Goal: Information Seeking & Learning: Find specific fact

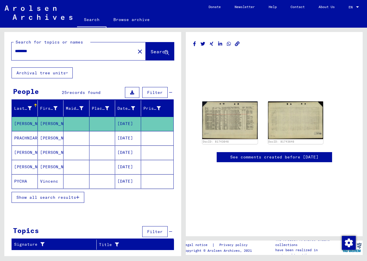
drag, startPoint x: 37, startPoint y: 51, endPoint x: -1, endPoint y: 54, distance: 38.8
click at [0, 54] on html "Search Browse archive Donate Newsletter Help Contact About Us Search Browse arc…" at bounding box center [183, 130] width 367 height 261
paste input "******"
type input "**********"
click at [154, 51] on span "Search" at bounding box center [158, 52] width 17 height 6
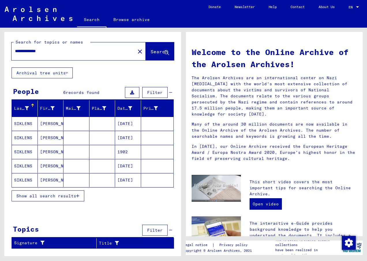
click at [22, 123] on mat-cell "SIKLENS" at bounding box center [25, 124] width 26 height 14
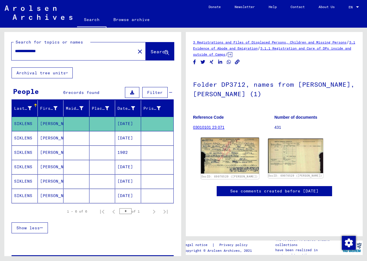
click at [231, 157] on img at bounding box center [230, 156] width 58 height 36
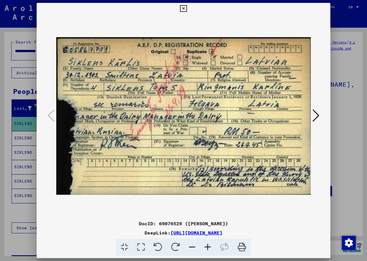
click at [184, 9] on icon at bounding box center [183, 8] width 7 height 7
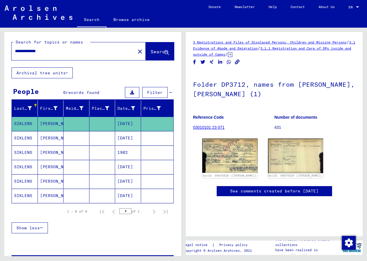
click at [26, 137] on mat-cell "SIKLENS" at bounding box center [25, 138] width 26 height 14
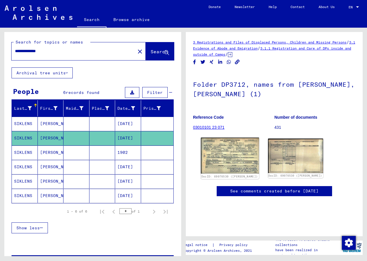
click at [236, 153] on img at bounding box center [230, 156] width 58 height 36
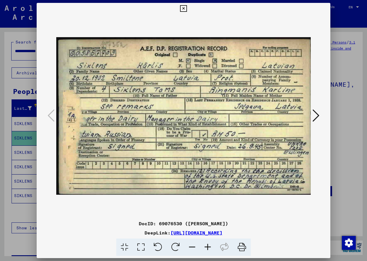
click at [184, 6] on icon at bounding box center [183, 8] width 7 height 7
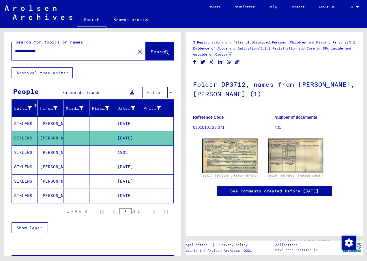
click at [21, 150] on mat-cell "SIKLENS" at bounding box center [25, 153] width 26 height 14
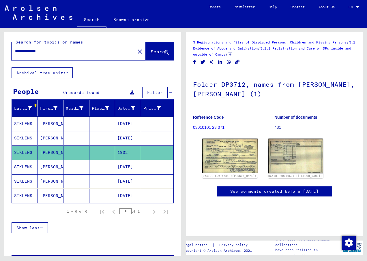
click at [22, 169] on mat-cell "SIKLENS" at bounding box center [25, 167] width 26 height 14
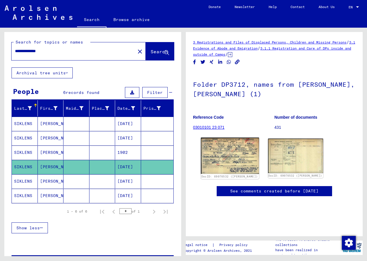
click at [231, 153] on img at bounding box center [230, 156] width 58 height 36
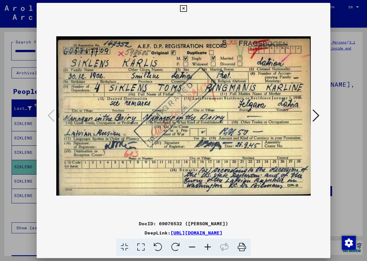
click at [183, 5] on icon at bounding box center [183, 8] width 7 height 7
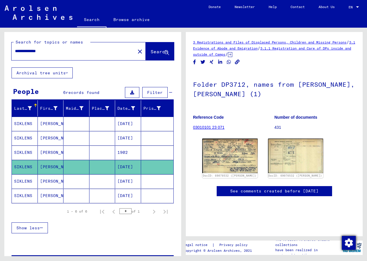
click at [346, 242] on img "Change consent" at bounding box center [349, 243] width 14 height 14
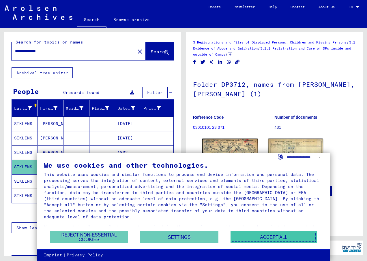
click at [279, 236] on button "Accept all" at bounding box center [273, 237] width 86 height 12
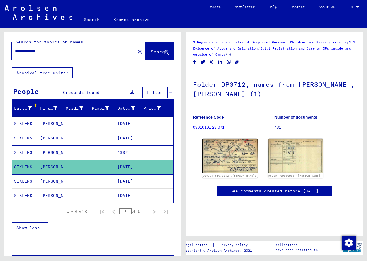
click at [22, 179] on mat-cell "SIKLENS" at bounding box center [25, 181] width 26 height 14
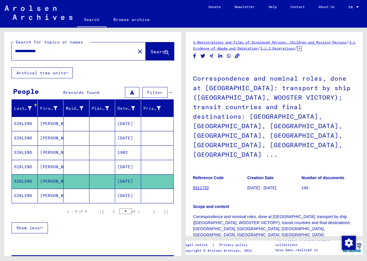
click at [19, 193] on mat-cell "SIKLENS" at bounding box center [25, 196] width 26 height 14
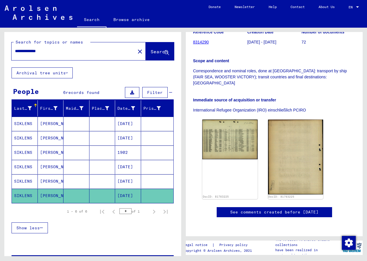
scroll to position [115, 0]
click at [231, 119] on img at bounding box center [230, 139] width 58 height 42
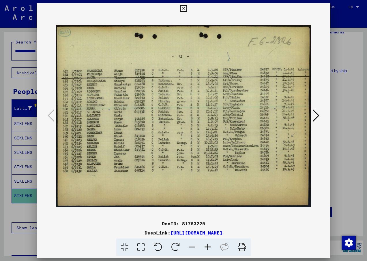
click at [207, 247] on icon at bounding box center [208, 248] width 16 height 18
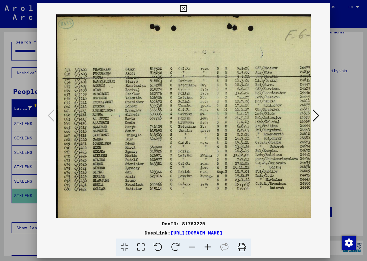
click at [207, 247] on icon at bounding box center [208, 248] width 16 height 18
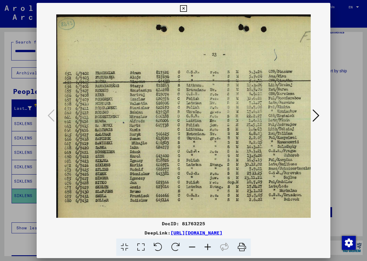
click at [207, 247] on icon at bounding box center [208, 248] width 16 height 18
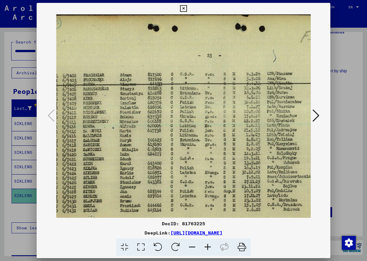
scroll to position [3, 5]
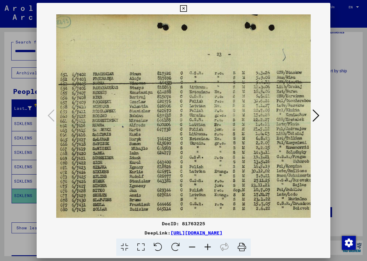
drag, startPoint x: 128, startPoint y: 178, endPoint x: 123, endPoint y: 175, distance: 5.5
click at [123, 175] on img at bounding box center [223, 135] width 344 height 247
click at [121, 172] on img at bounding box center [223, 135] width 344 height 247
click at [182, 5] on icon at bounding box center [183, 8] width 7 height 7
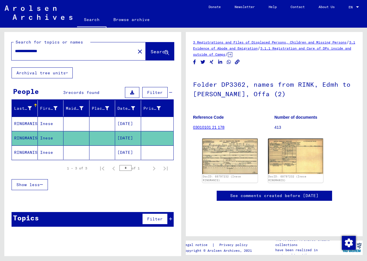
drag, startPoint x: 55, startPoint y: 51, endPoint x: 5, endPoint y: 50, distance: 49.6
click at [5, 50] on div "**********" at bounding box center [92, 49] width 177 height 35
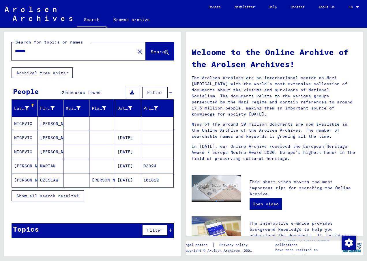
click at [21, 139] on mat-cell "NICEVIC" at bounding box center [25, 138] width 26 height 14
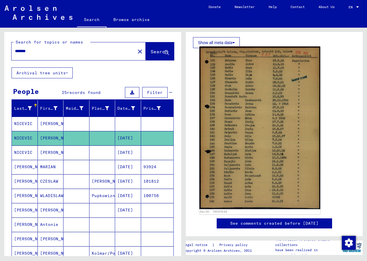
scroll to position [115, 0]
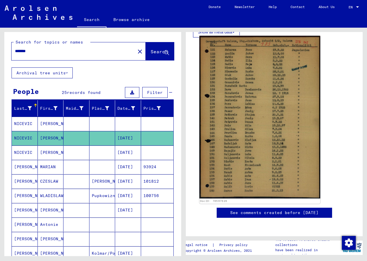
click at [246, 122] on img at bounding box center [259, 117] width 121 height 163
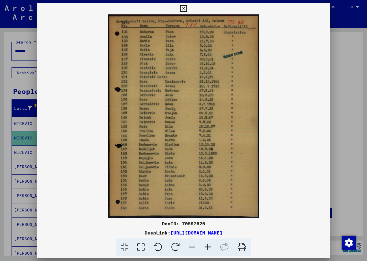
click at [183, 10] on icon at bounding box center [183, 8] width 7 height 7
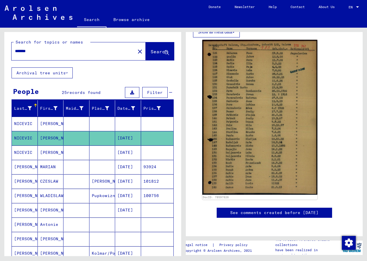
click at [21, 123] on mat-cell "NICEVIC" at bounding box center [25, 124] width 26 height 14
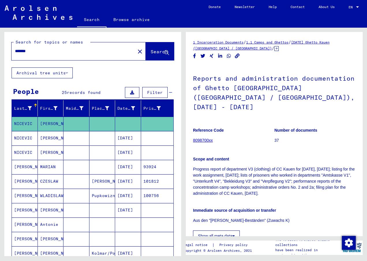
click at [28, 152] on mat-cell "NICEVIC" at bounding box center [25, 153] width 26 height 14
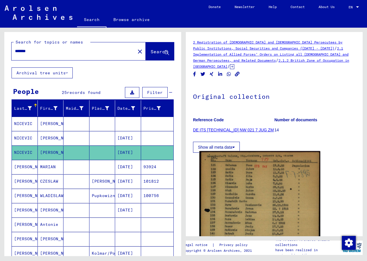
click at [259, 193] on img at bounding box center [259, 232] width 121 height 162
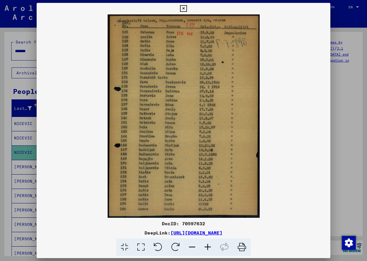
click at [156, 246] on icon at bounding box center [158, 248] width 18 height 18
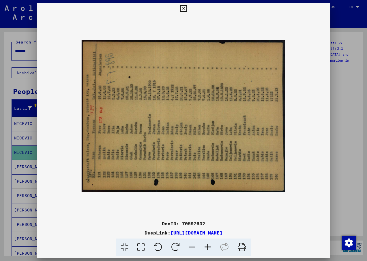
click at [171, 246] on icon at bounding box center [176, 248] width 18 height 18
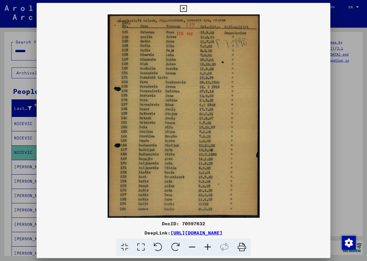
click at [183, 9] on icon at bounding box center [183, 8] width 7 height 7
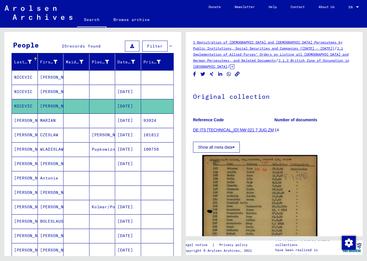
scroll to position [29, 0]
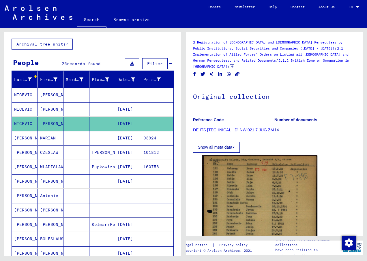
click at [24, 92] on mat-cell "NICEVIC" at bounding box center [25, 95] width 26 height 14
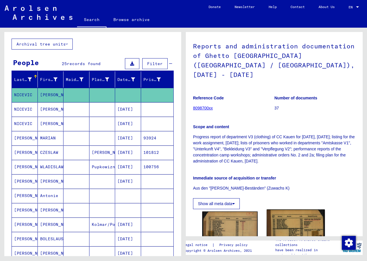
scroll to position [144, 0]
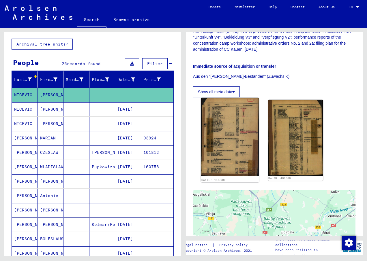
click at [223, 125] on img at bounding box center [230, 137] width 58 height 79
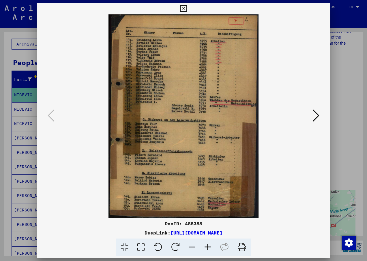
click at [206, 246] on icon at bounding box center [208, 248] width 16 height 18
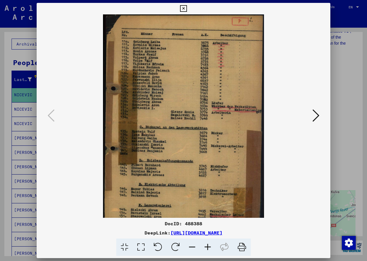
click at [206, 246] on icon at bounding box center [208, 248] width 16 height 18
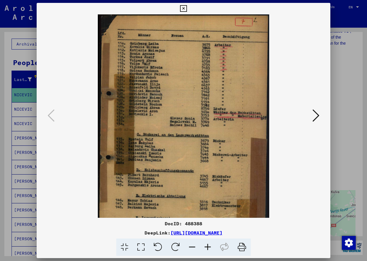
click at [206, 246] on icon at bounding box center [208, 248] width 16 height 18
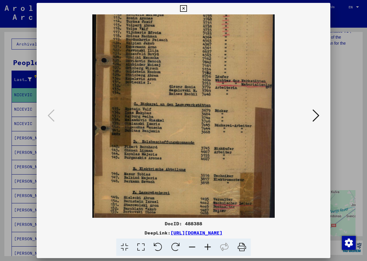
scroll to position [33, 0]
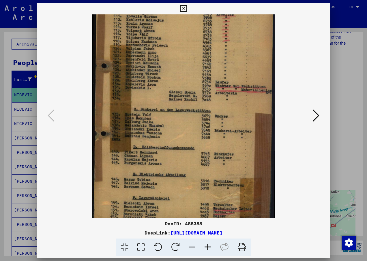
drag, startPoint x: 118, startPoint y: 195, endPoint x: 127, endPoint y: 154, distance: 42.0
click at [127, 154] on img at bounding box center [183, 105] width 182 height 247
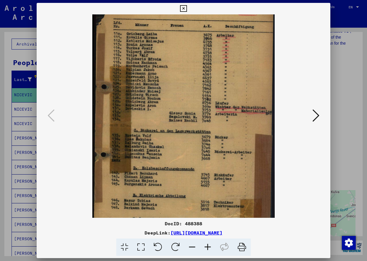
scroll to position [0, 0]
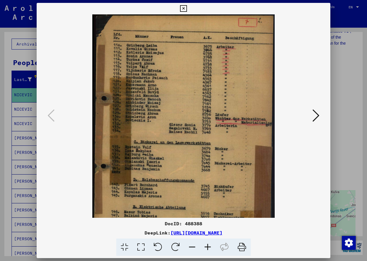
drag, startPoint x: 176, startPoint y: 48, endPoint x: 185, endPoint y: 107, distance: 60.1
click at [185, 107] on img at bounding box center [183, 137] width 182 height 247
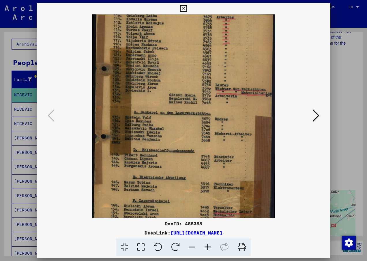
scroll to position [43, 0]
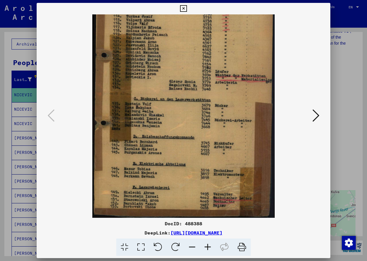
drag, startPoint x: 159, startPoint y: 128, endPoint x: 178, endPoint y: 65, distance: 65.2
click at [178, 65] on img at bounding box center [183, 94] width 182 height 247
drag, startPoint x: 172, startPoint y: 122, endPoint x: 172, endPoint y: 99, distance: 23.1
click at [172, 99] on img at bounding box center [183, 94] width 182 height 247
drag, startPoint x: 173, startPoint y: 124, endPoint x: 181, endPoint y: 75, distance: 49.6
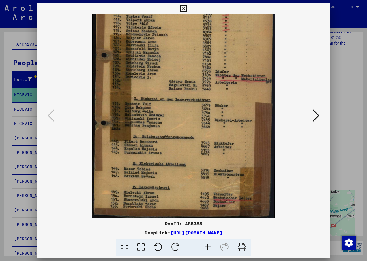
click at [181, 75] on img at bounding box center [183, 94] width 182 height 247
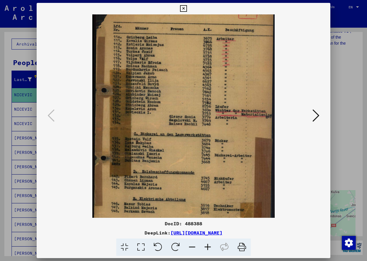
scroll to position [0, 0]
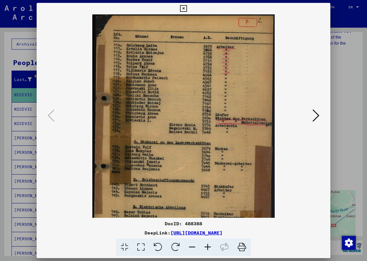
drag, startPoint x: 185, startPoint y: 49, endPoint x: 185, endPoint y: 111, distance: 62.3
click at [185, 111] on img at bounding box center [183, 137] width 182 height 247
click at [315, 114] on icon at bounding box center [315, 116] width 7 height 14
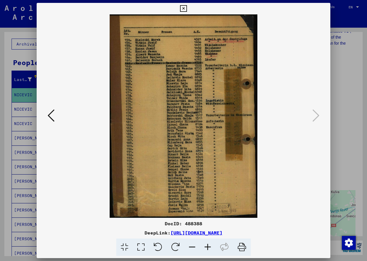
click at [176, 83] on img at bounding box center [184, 116] width 148 height 204
click at [182, 6] on icon at bounding box center [183, 8] width 7 height 7
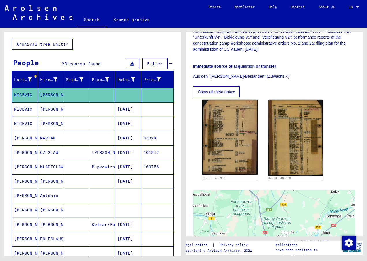
click at [24, 139] on mat-cell "[PERSON_NAME]" at bounding box center [25, 138] width 26 height 14
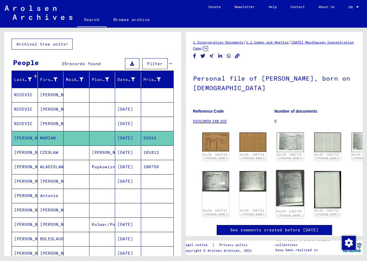
click at [276, 175] on img at bounding box center [290, 188] width 28 height 36
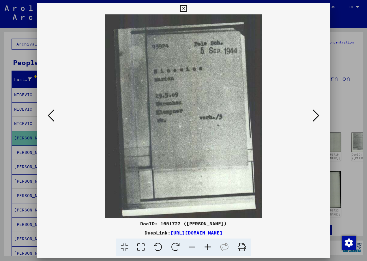
click at [183, 9] on icon at bounding box center [183, 8] width 7 height 7
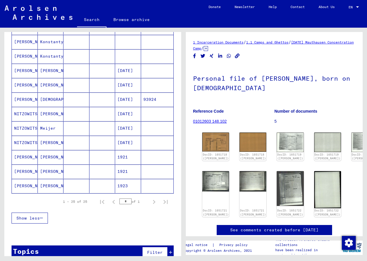
scroll to position [288, 0]
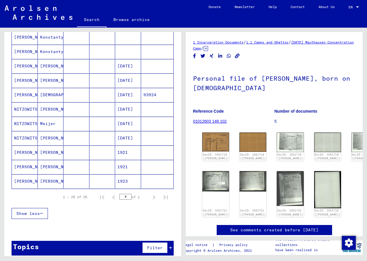
click at [21, 181] on mat-cell "[PERSON_NAME]" at bounding box center [25, 181] width 26 height 14
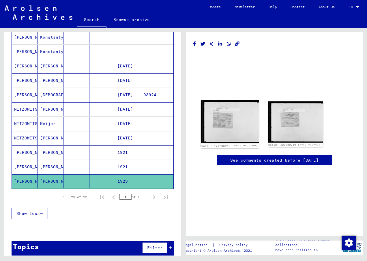
click at [218, 118] on img at bounding box center [230, 121] width 58 height 43
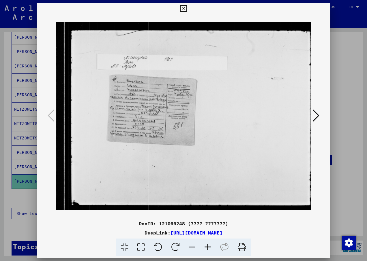
click at [206, 246] on icon at bounding box center [208, 248] width 16 height 18
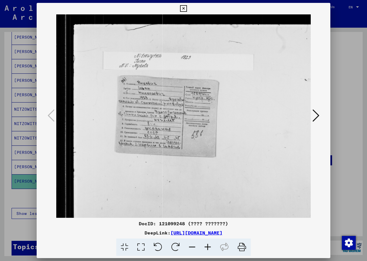
click at [206, 246] on icon at bounding box center [208, 248] width 16 height 18
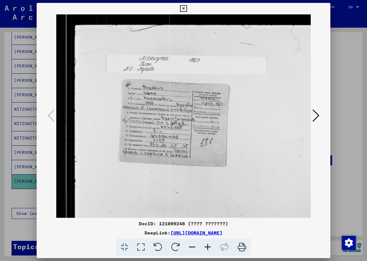
click at [206, 246] on icon at bounding box center [208, 248] width 16 height 18
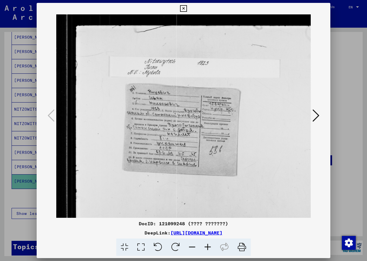
click at [206, 246] on icon at bounding box center [208, 248] width 16 height 18
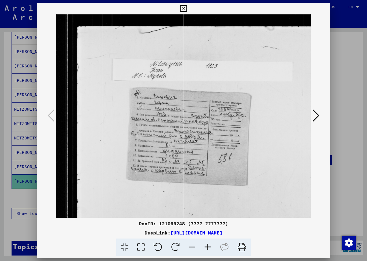
click at [206, 246] on icon at bounding box center [208, 248] width 16 height 18
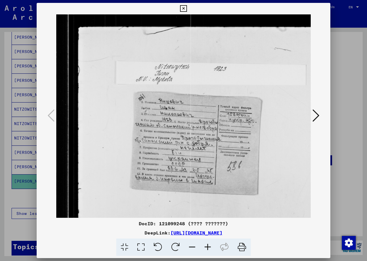
click at [206, 246] on icon at bounding box center [208, 248] width 16 height 18
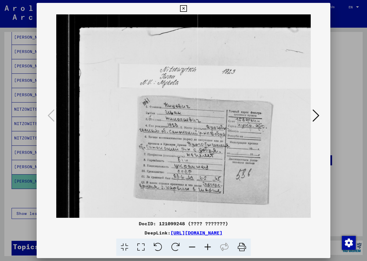
click at [206, 246] on icon at bounding box center [208, 248] width 16 height 18
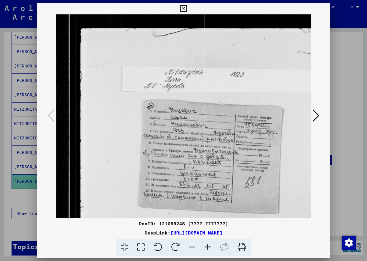
click at [181, 9] on icon at bounding box center [183, 8] width 7 height 7
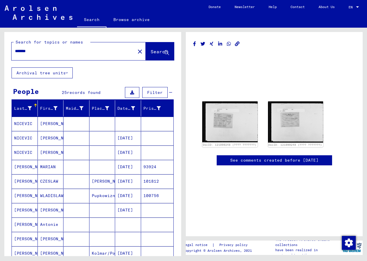
drag, startPoint x: 36, startPoint y: 49, endPoint x: -1, endPoint y: 50, distance: 37.5
click at [0, 50] on html "Search Browse archive Donate Newsletter Help Contact About Us Search Browse arc…" at bounding box center [183, 130] width 367 height 261
paste input "**"
click at [150, 50] on span "Search" at bounding box center [158, 52] width 17 height 6
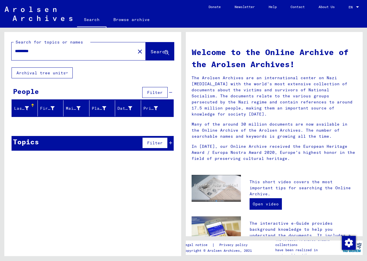
click at [41, 50] on input "*********" at bounding box center [71, 51] width 113 height 6
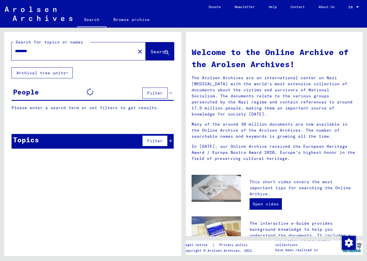
click at [41, 50] on input "********" at bounding box center [71, 51] width 113 height 6
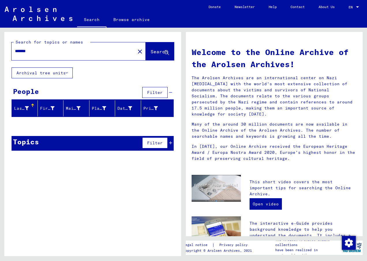
click at [41, 50] on input "*******" at bounding box center [71, 51] width 113 height 6
click at [41, 50] on input "******" at bounding box center [71, 51] width 113 height 6
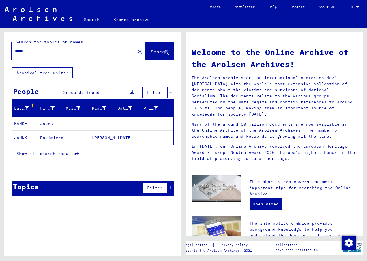
drag, startPoint x: 38, startPoint y: 49, endPoint x: 5, endPoint y: 55, distance: 33.6
click at [5, 55] on div "Search for topics or names ***** close Search" at bounding box center [92, 49] width 177 height 35
paste input "******"
click at [150, 52] on span "Search" at bounding box center [158, 52] width 17 height 6
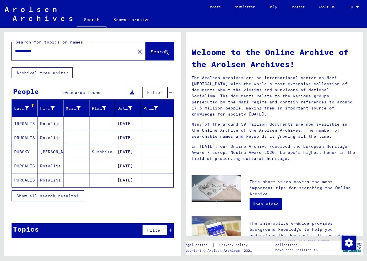
drag, startPoint x: 27, startPoint y: 50, endPoint x: -1, endPoint y: 49, distance: 28.6
click at [0, 49] on html "**********" at bounding box center [183, 130] width 367 height 261
click at [148, 48] on button "Search" at bounding box center [160, 51] width 28 height 18
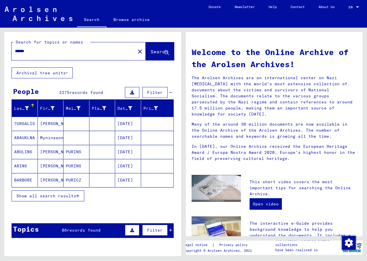
click at [34, 52] on input "******" at bounding box center [71, 51] width 113 height 6
click at [150, 54] on span "Search" at bounding box center [158, 52] width 17 height 6
click at [34, 196] on span "Show all search results" at bounding box center [46, 195] width 60 height 5
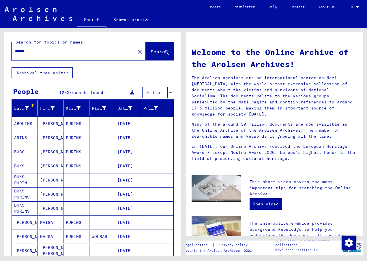
drag, startPoint x: 37, startPoint y: 51, endPoint x: 1, endPoint y: 51, distance: 36.3
click at [1, 51] on div "Search for topics or names ****** close Search Archival tree units People 1283 …" at bounding box center [91, 142] width 183 height 229
paste input "**"
click at [150, 49] on span "Search" at bounding box center [158, 52] width 17 height 6
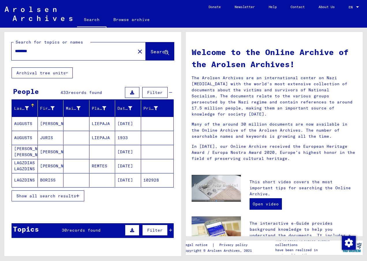
click at [22, 196] on span "Show all search results" at bounding box center [46, 195] width 60 height 5
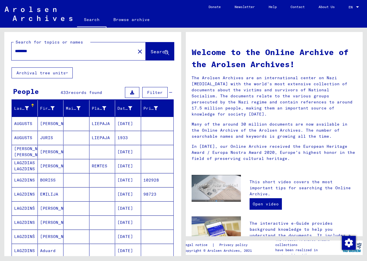
click at [42, 51] on input "********" at bounding box center [71, 51] width 113 height 6
click at [150, 50] on span "Search" at bounding box center [158, 52] width 17 height 6
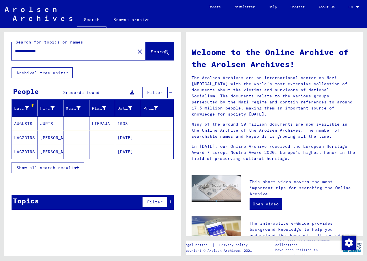
click at [38, 167] on span "Show all search results" at bounding box center [46, 167] width 60 height 5
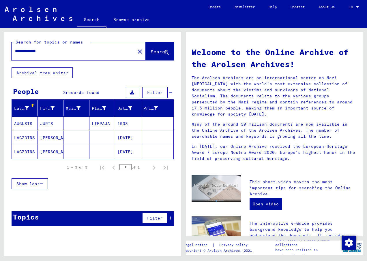
click at [25, 123] on mat-cell "AUGUSTS" at bounding box center [25, 124] width 26 height 14
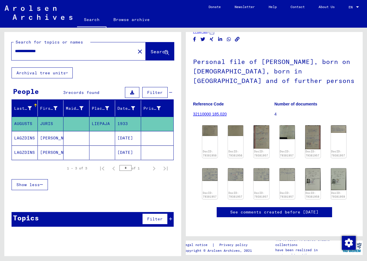
scroll to position [86, 0]
click at [261, 125] on img at bounding box center [261, 137] width 16 height 25
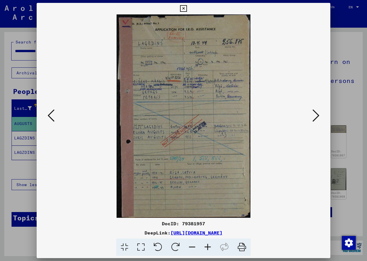
click at [206, 246] on icon at bounding box center [208, 248] width 16 height 18
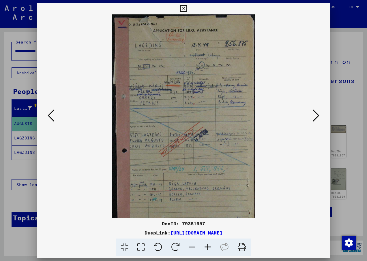
click at [206, 246] on icon at bounding box center [208, 248] width 16 height 18
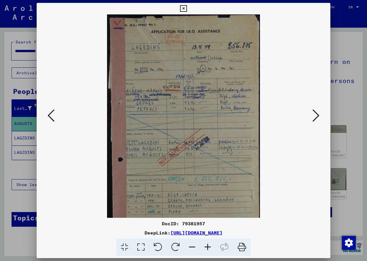
click at [206, 246] on icon at bounding box center [208, 248] width 16 height 18
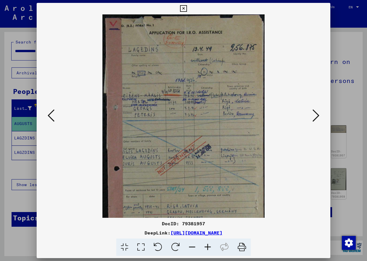
click at [206, 246] on icon at bounding box center [208, 248] width 16 height 18
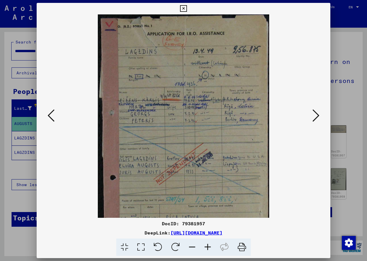
drag, startPoint x: 153, startPoint y: 60, endPoint x: 193, endPoint y: 64, distance: 40.3
click at [193, 64] on img at bounding box center [184, 144] width 172 height 261
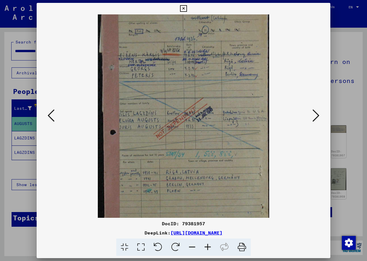
scroll to position [49, 0]
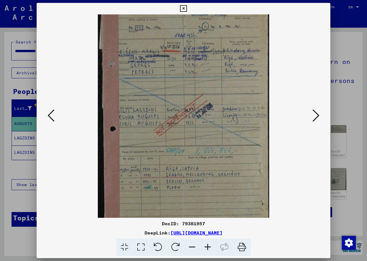
drag, startPoint x: 174, startPoint y: 118, endPoint x: 178, endPoint y: 70, distance: 48.9
click at [178, 70] on img at bounding box center [184, 96] width 172 height 261
click at [184, 5] on icon at bounding box center [183, 8] width 7 height 7
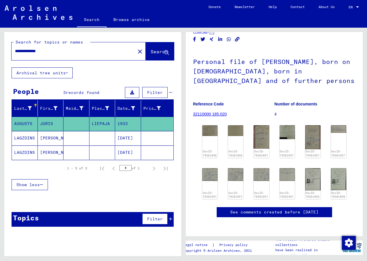
click at [20, 138] on mat-cell "LAGZDINS" at bounding box center [25, 138] width 26 height 14
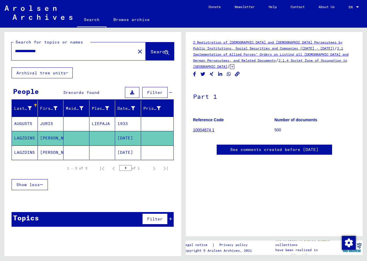
click at [19, 150] on mat-cell "LAGZDINS" at bounding box center [25, 153] width 26 height 14
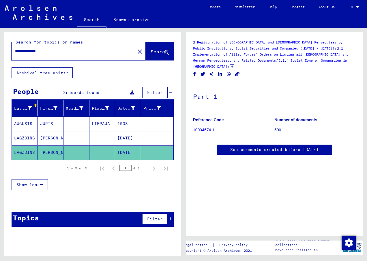
drag, startPoint x: 55, startPoint y: 48, endPoint x: 7, endPoint y: 50, distance: 48.5
click at [7, 50] on div "**********" at bounding box center [92, 49] width 177 height 35
drag, startPoint x: 67, startPoint y: 48, endPoint x: -1, endPoint y: 52, distance: 68.4
click at [0, 52] on html "**********" at bounding box center [183, 130] width 367 height 261
paste input "****"
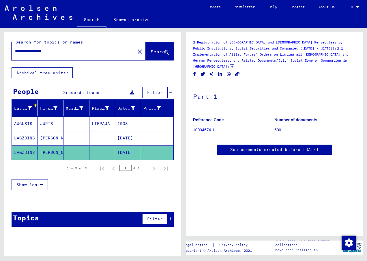
click at [150, 50] on span "Search" at bounding box center [158, 52] width 17 height 6
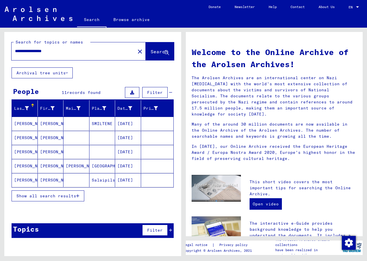
click at [19, 124] on mat-cell "[PERSON_NAME]" at bounding box center [25, 124] width 26 height 14
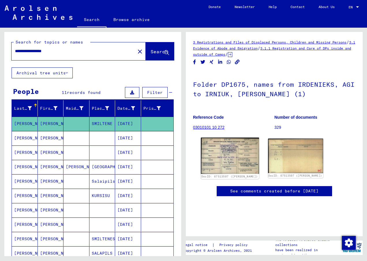
click at [233, 155] on img at bounding box center [230, 156] width 58 height 36
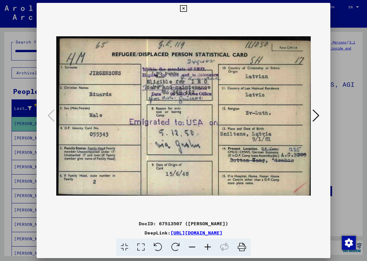
click at [183, 7] on icon at bounding box center [183, 8] width 7 height 7
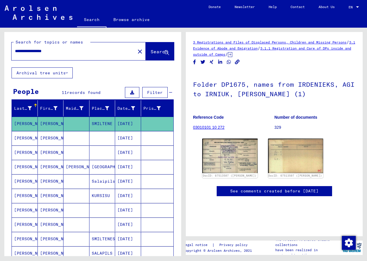
click at [20, 137] on mat-cell "[PERSON_NAME]" at bounding box center [25, 138] width 26 height 14
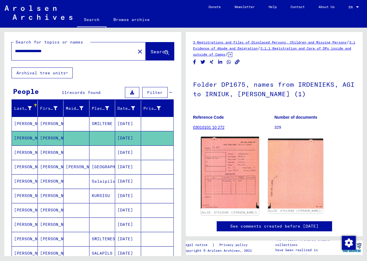
click at [233, 174] on img at bounding box center [230, 173] width 58 height 72
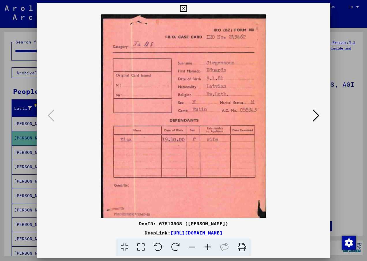
click at [181, 7] on icon at bounding box center [183, 8] width 7 height 7
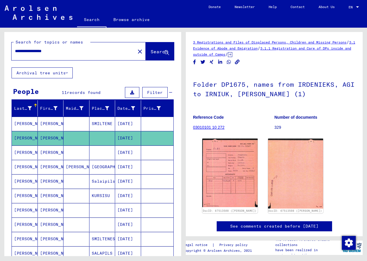
drag, startPoint x: 32, startPoint y: 51, endPoint x: 6, endPoint y: 51, distance: 25.9
click at [6, 51] on div "**********" at bounding box center [92, 49] width 177 height 35
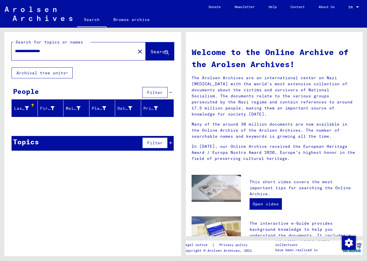
click at [33, 49] on input "**********" at bounding box center [71, 51] width 113 height 6
click at [37, 50] on input "**********" at bounding box center [71, 51] width 113 height 6
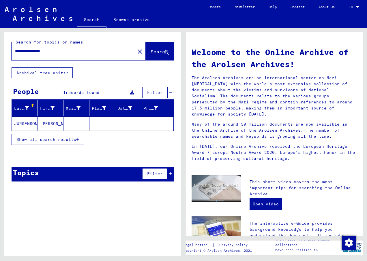
click at [20, 125] on mat-cell "JURGENSONS" at bounding box center [25, 124] width 26 height 14
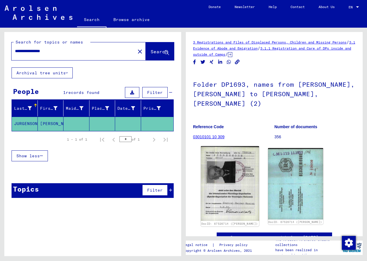
click at [226, 162] on img at bounding box center [230, 183] width 58 height 75
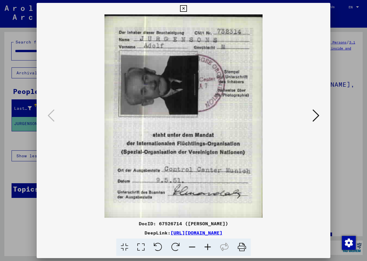
click at [316, 114] on icon at bounding box center [315, 116] width 7 height 14
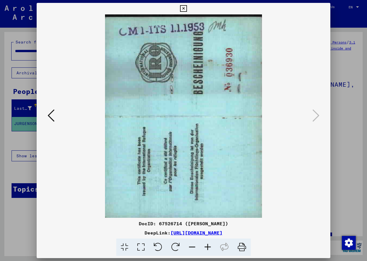
click at [186, 8] on icon at bounding box center [183, 8] width 7 height 7
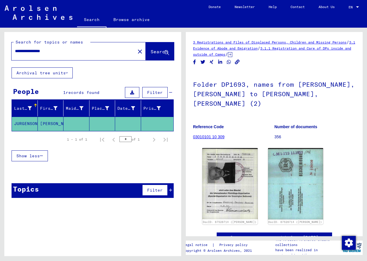
drag, startPoint x: 29, startPoint y: 50, endPoint x: 1, endPoint y: 52, distance: 28.9
click at [1, 52] on div "**********" at bounding box center [91, 142] width 183 height 229
click at [63, 47] on div "**********" at bounding box center [72, 51] width 120 height 13
click at [63, 51] on input "**********" at bounding box center [73, 51] width 117 height 6
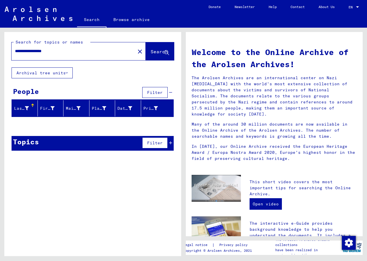
click at [66, 52] on input "**********" at bounding box center [71, 51] width 113 height 6
click at [36, 51] on input "**********" at bounding box center [71, 51] width 113 height 6
drag, startPoint x: 32, startPoint y: 50, endPoint x: -1, endPoint y: 54, distance: 33.6
click at [0, 54] on html "**********" at bounding box center [183, 130] width 367 height 261
click at [34, 70] on button "Archival tree units" at bounding box center [42, 72] width 61 height 11
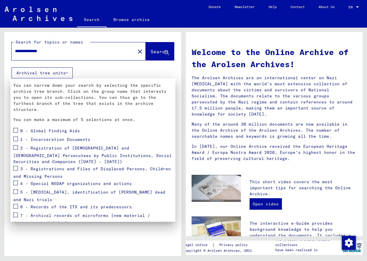
scroll to position [54, 0]
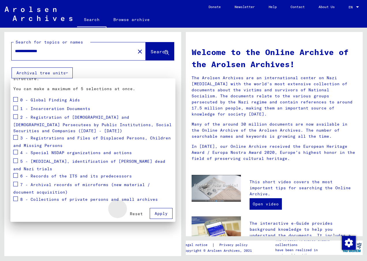
click at [131, 212] on span "Reset" at bounding box center [136, 213] width 13 height 5
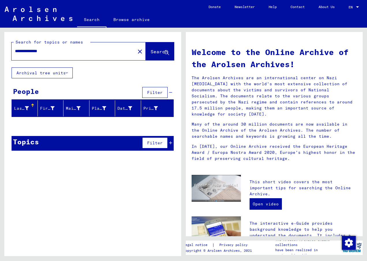
drag, startPoint x: 27, startPoint y: 51, endPoint x: 5, endPoint y: 47, distance: 21.9
click at [5, 47] on div "**********" at bounding box center [92, 49] width 177 height 35
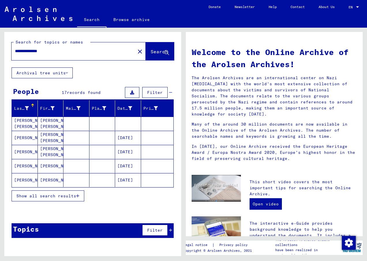
drag, startPoint x: 27, startPoint y: 49, endPoint x: 1, endPoint y: 48, distance: 26.2
click at [1, 48] on div "**********" at bounding box center [91, 142] width 183 height 229
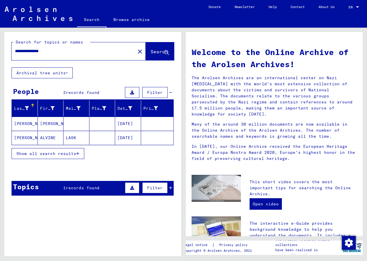
click at [22, 137] on mat-cell "[PERSON_NAME]" at bounding box center [25, 138] width 26 height 14
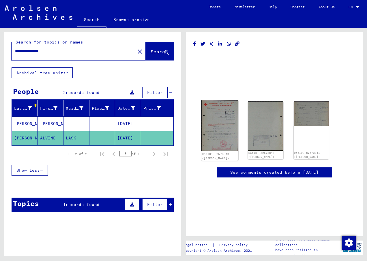
click at [220, 127] on img at bounding box center [219, 125] width 37 height 51
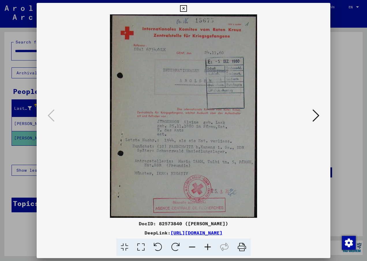
click at [183, 7] on icon at bounding box center [183, 8] width 7 height 7
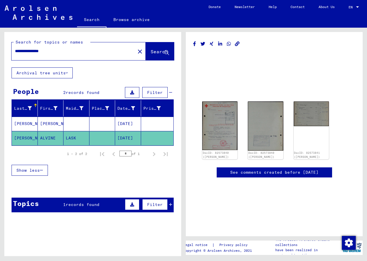
click at [18, 121] on mat-cell "[PERSON_NAME]" at bounding box center [25, 124] width 26 height 14
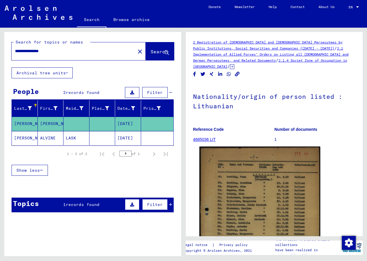
click at [259, 186] on img at bounding box center [259, 232] width 121 height 171
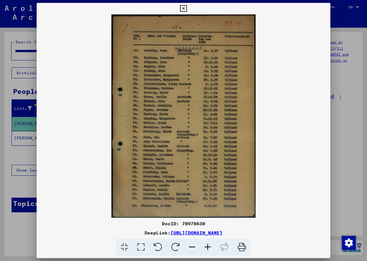
click at [184, 7] on icon at bounding box center [183, 8] width 7 height 7
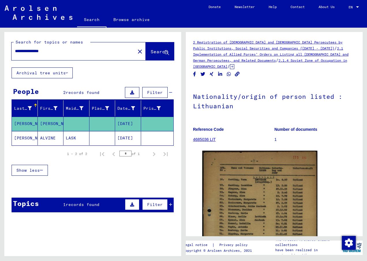
drag, startPoint x: 29, startPoint y: 49, endPoint x: -1, endPoint y: 49, distance: 30.0
click at [0, 49] on html "**********" at bounding box center [183, 130] width 367 height 261
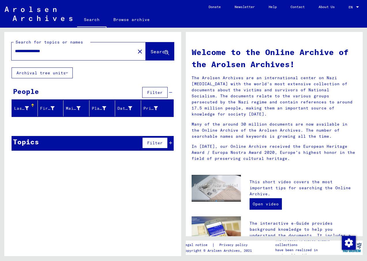
drag, startPoint x: 32, startPoint y: 50, endPoint x: -1, endPoint y: 51, distance: 33.4
click at [0, 51] on html "**********" at bounding box center [183, 130] width 367 height 261
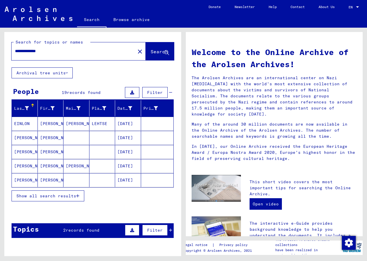
click at [20, 136] on mat-cell "[PERSON_NAME]" at bounding box center [25, 138] width 26 height 14
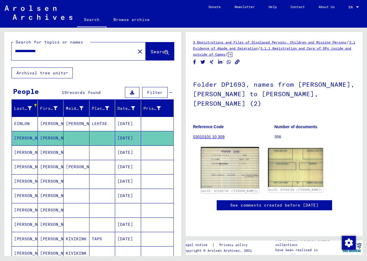
click at [231, 157] on img at bounding box center [230, 167] width 58 height 41
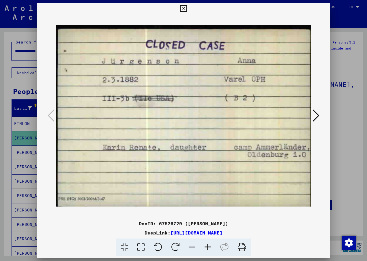
click at [182, 8] on icon at bounding box center [183, 8] width 7 height 7
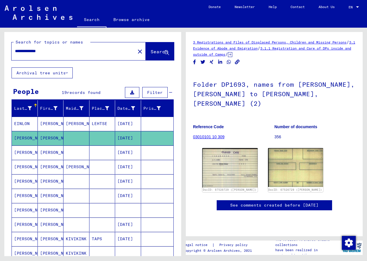
click at [27, 166] on mat-cell "[PERSON_NAME]" at bounding box center [25, 167] width 26 height 14
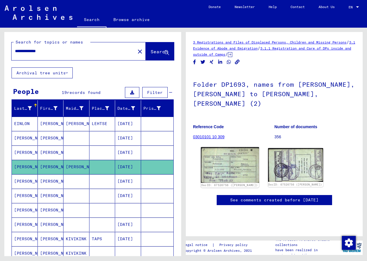
click at [216, 153] on img at bounding box center [230, 165] width 58 height 36
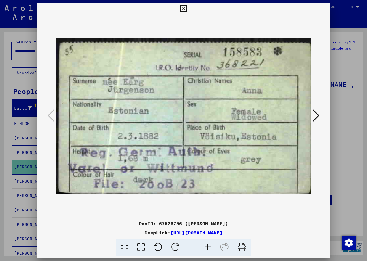
click at [183, 8] on icon at bounding box center [183, 8] width 7 height 7
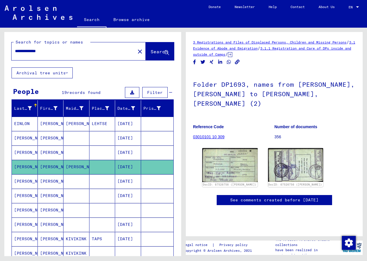
click at [20, 183] on mat-cell "[PERSON_NAME]" at bounding box center [25, 181] width 26 height 14
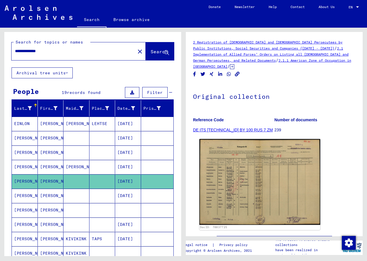
click at [238, 182] on img at bounding box center [259, 182] width 121 height 86
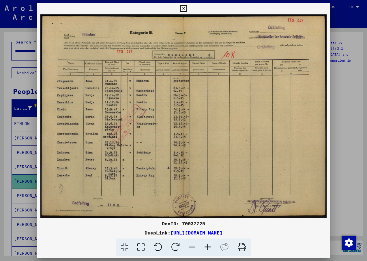
click at [183, 10] on icon at bounding box center [183, 8] width 7 height 7
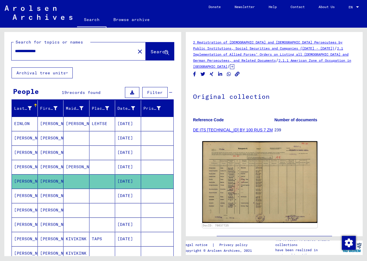
click at [22, 194] on mat-cell "[PERSON_NAME]" at bounding box center [25, 196] width 26 height 14
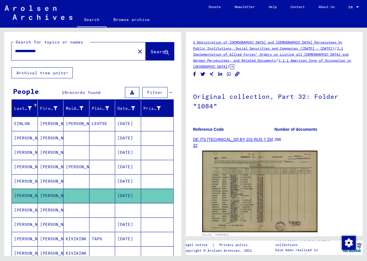
click at [21, 210] on mat-cell "[PERSON_NAME]" at bounding box center [25, 210] width 26 height 14
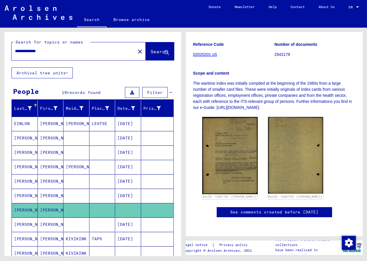
scroll to position [144, 0]
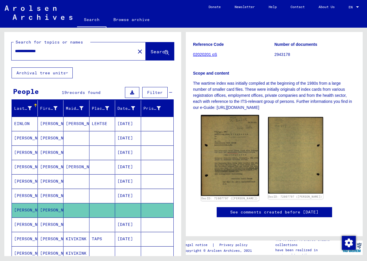
click at [230, 115] on img at bounding box center [230, 155] width 58 height 81
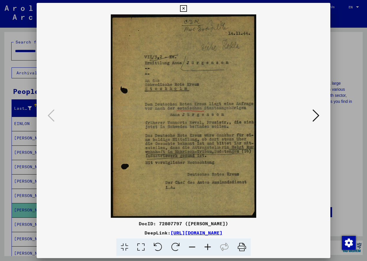
click at [182, 9] on icon at bounding box center [183, 8] width 7 height 7
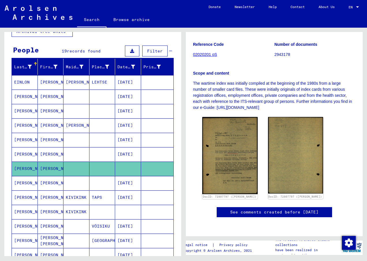
scroll to position [86, 0]
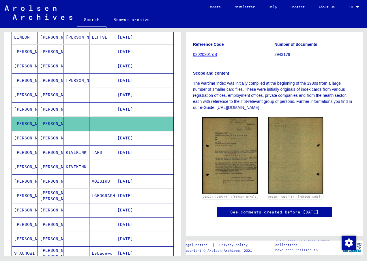
click at [26, 182] on mat-cell "[PERSON_NAME]" at bounding box center [25, 181] width 26 height 14
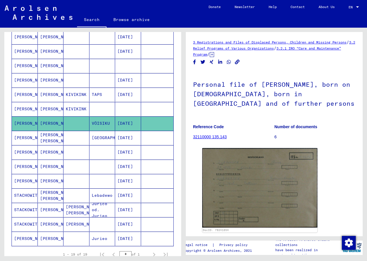
scroll to position [173, 0]
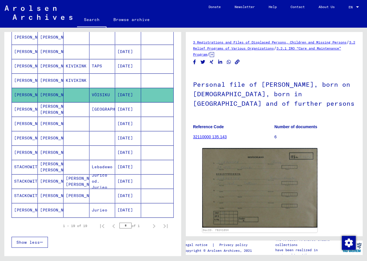
click at [24, 135] on mat-cell "[PERSON_NAME]" at bounding box center [25, 138] width 26 height 14
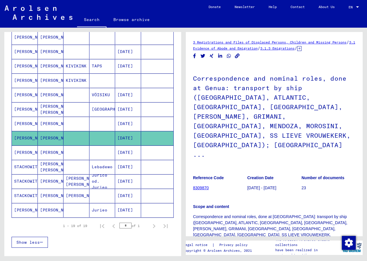
click at [21, 148] on mat-cell "[PERSON_NAME]" at bounding box center [25, 153] width 26 height 14
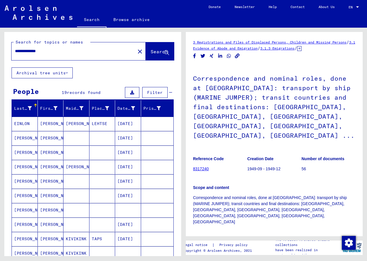
drag, startPoint x: 25, startPoint y: 52, endPoint x: 3, endPoint y: 53, distance: 21.1
click at [3, 53] on div "**********" at bounding box center [91, 142] width 183 height 229
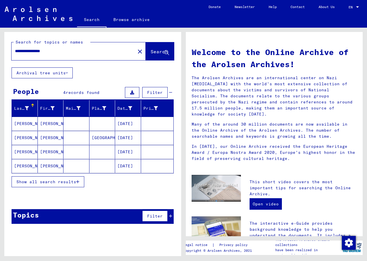
click at [18, 167] on mat-cell "[PERSON_NAME]" at bounding box center [25, 166] width 26 height 14
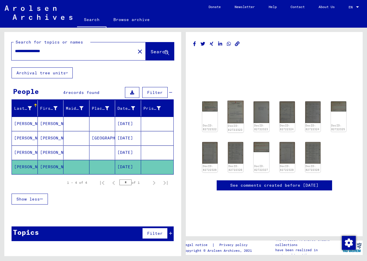
click at [237, 115] on img at bounding box center [235, 112] width 16 height 22
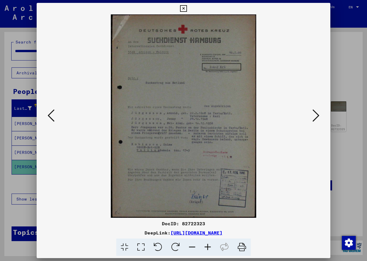
click at [183, 7] on icon at bounding box center [183, 8] width 7 height 7
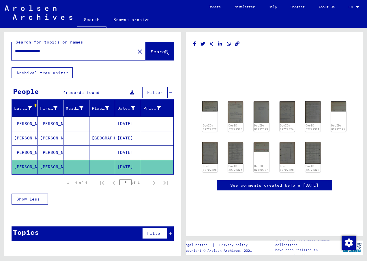
click at [24, 150] on mat-cell "[PERSON_NAME]" at bounding box center [25, 153] width 26 height 14
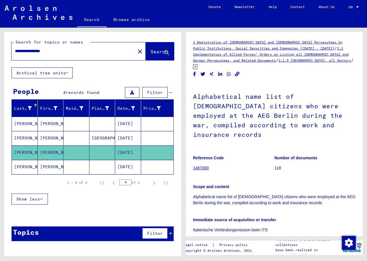
click at [24, 122] on mat-cell "[PERSON_NAME]" at bounding box center [25, 124] width 26 height 14
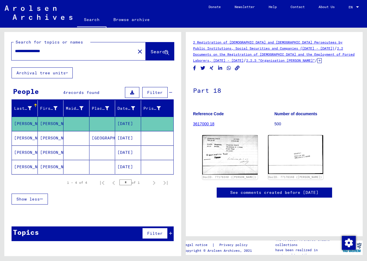
drag, startPoint x: 32, startPoint y: 51, endPoint x: -1, endPoint y: 53, distance: 33.2
click at [0, 53] on html "**********" at bounding box center [183, 130] width 367 height 261
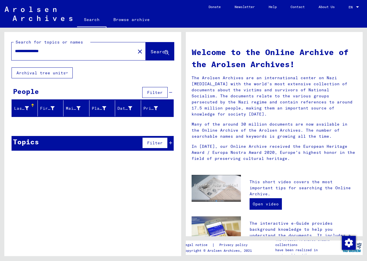
drag, startPoint x: 56, startPoint y: 50, endPoint x: -1, endPoint y: 52, distance: 57.4
click at [0, 52] on html "**********" at bounding box center [183, 130] width 367 height 261
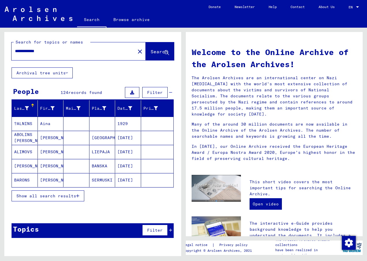
click at [48, 197] on span "Show all search results" at bounding box center [46, 195] width 60 height 5
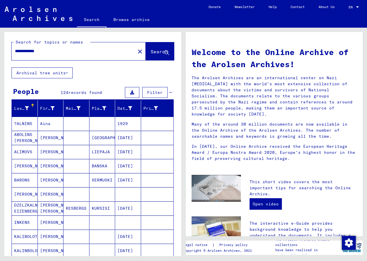
drag, startPoint x: 56, startPoint y: 52, endPoint x: 33, endPoint y: 51, distance: 23.1
click at [33, 51] on input "**********" at bounding box center [71, 51] width 113 height 6
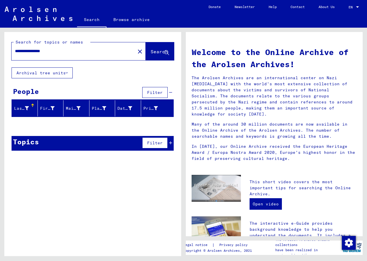
click at [38, 52] on input "**********" at bounding box center [71, 51] width 113 height 6
drag, startPoint x: 29, startPoint y: 50, endPoint x: 5, endPoint y: 51, distance: 24.5
click at [5, 51] on div "**********" at bounding box center [92, 49] width 177 height 35
click at [60, 50] on input "**********" at bounding box center [71, 51] width 113 height 6
type input "**********"
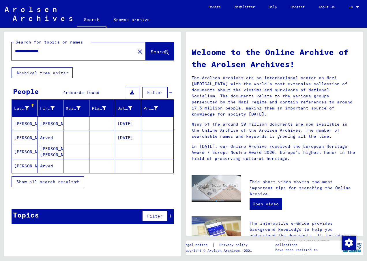
drag, startPoint x: 62, startPoint y: 49, endPoint x: 6, endPoint y: 54, distance: 55.5
click at [6, 54] on div "**********" at bounding box center [92, 49] width 177 height 35
click at [37, 50] on input "text" at bounding box center [71, 51] width 113 height 6
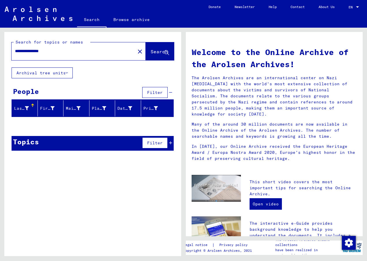
click at [27, 52] on input "**********" at bounding box center [71, 51] width 113 height 6
drag, startPoint x: 32, startPoint y: 50, endPoint x: -1, endPoint y: 51, distance: 33.4
click at [0, 51] on html "**********" at bounding box center [183, 130] width 367 height 261
click at [150, 50] on span "Search" at bounding box center [158, 52] width 17 height 6
click at [47, 52] on input "**********" at bounding box center [71, 51] width 113 height 6
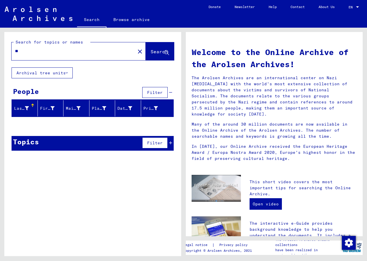
type input "*"
click at [89, 19] on link "Search" at bounding box center [91, 20] width 29 height 15
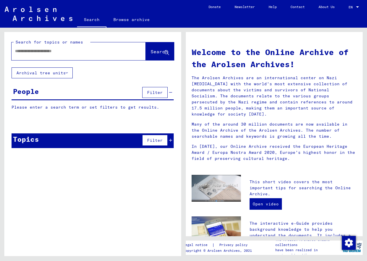
click at [36, 49] on input "text" at bounding box center [71, 51] width 113 height 6
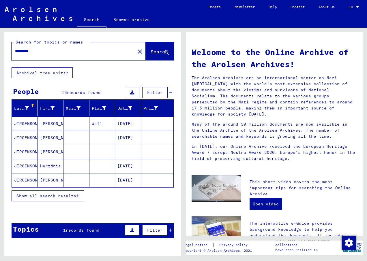
click at [20, 49] on input "*********" at bounding box center [71, 51] width 113 height 6
type input "*********"
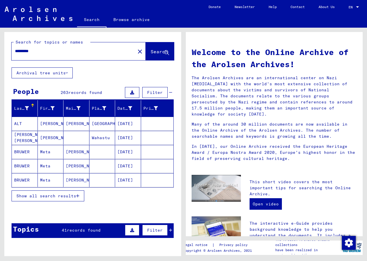
click at [33, 199] on button "Show all search results" at bounding box center [48, 196] width 73 height 11
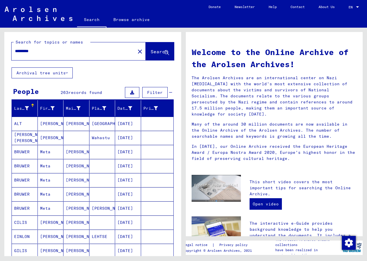
click at [148, 92] on span "Filter" at bounding box center [155, 92] width 16 height 5
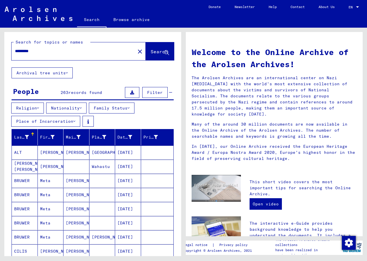
click at [62, 107] on button "Nationality" at bounding box center [66, 108] width 40 height 11
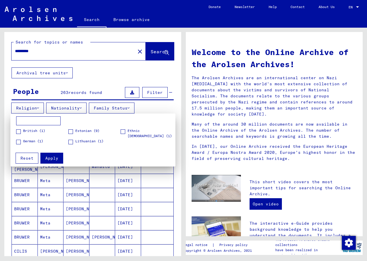
click at [105, 72] on div at bounding box center [183, 130] width 367 height 261
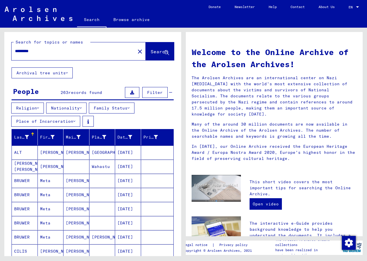
click at [75, 107] on button "Nationality" at bounding box center [66, 108] width 40 height 11
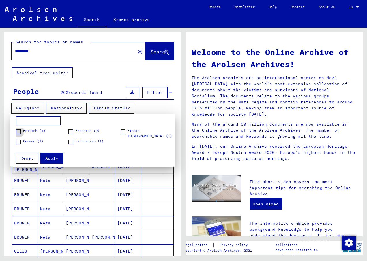
click at [18, 132] on span at bounding box center [18, 131] width 5 height 5
click at [49, 159] on span "Apply" at bounding box center [51, 158] width 13 height 5
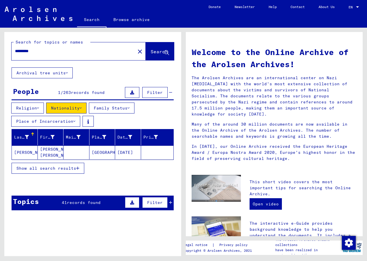
click at [24, 153] on mat-cell "[PERSON_NAME]" at bounding box center [25, 153] width 26 height 14
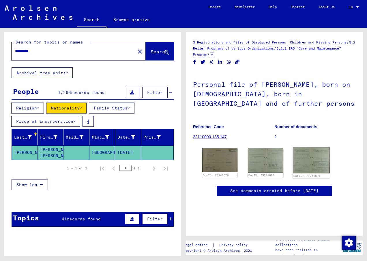
click at [314, 158] on img at bounding box center [311, 161] width 37 height 26
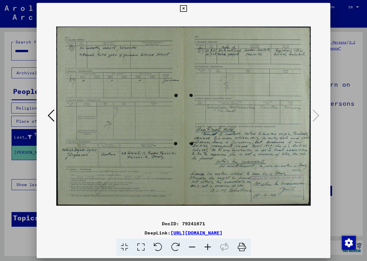
click at [184, 7] on icon at bounding box center [183, 8] width 7 height 7
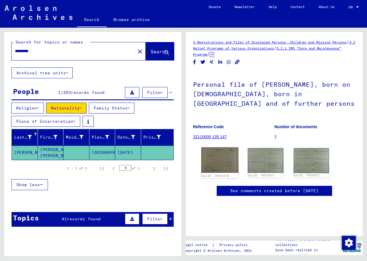
click at [214, 155] on img at bounding box center [219, 160] width 37 height 25
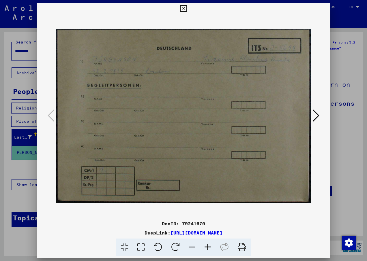
click at [181, 7] on icon at bounding box center [183, 8] width 7 height 7
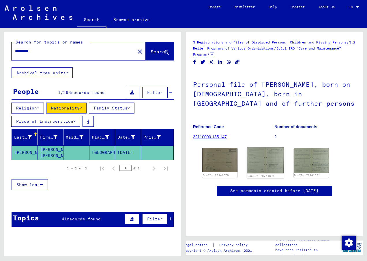
click at [261, 163] on img at bounding box center [265, 161] width 37 height 26
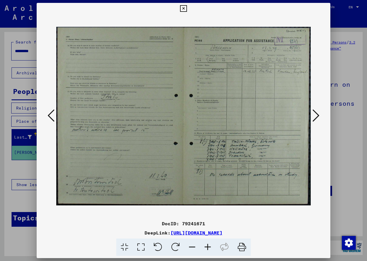
click at [183, 7] on icon at bounding box center [183, 8] width 7 height 7
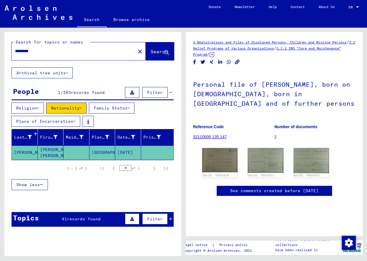
click at [72, 108] on button "Nationality" at bounding box center [66, 108] width 40 height 11
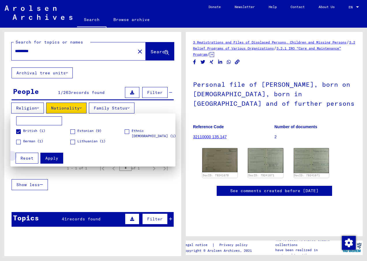
click at [29, 159] on span "Reset" at bounding box center [26, 158] width 13 height 5
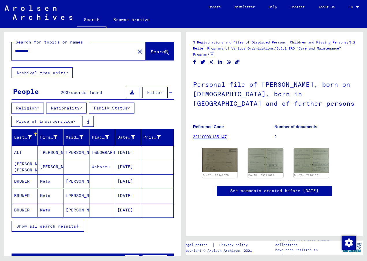
click at [130, 93] on icon at bounding box center [132, 93] width 4 height 4
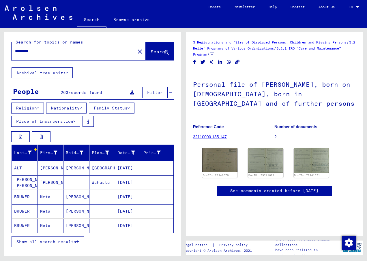
click at [52, 243] on span "Show all search results" at bounding box center [46, 241] width 60 height 5
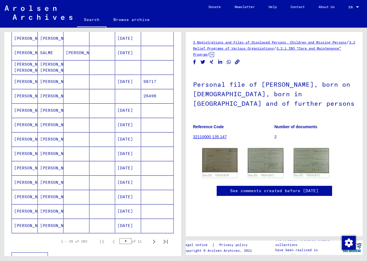
scroll to position [317, 0]
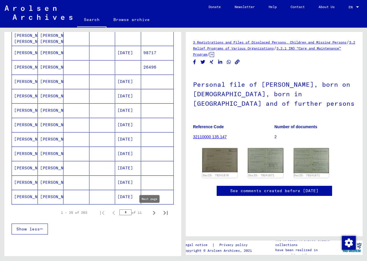
click at [150, 212] on icon "Next page" at bounding box center [154, 213] width 8 height 8
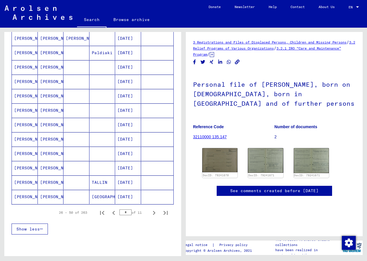
click at [23, 168] on mat-cell "[PERSON_NAME]" at bounding box center [25, 168] width 26 height 14
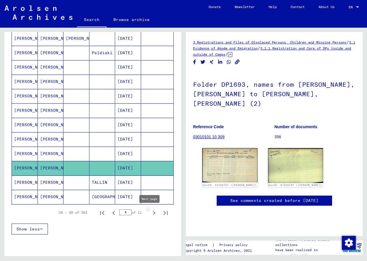
click at [150, 213] on icon "Next page" at bounding box center [154, 213] width 8 height 8
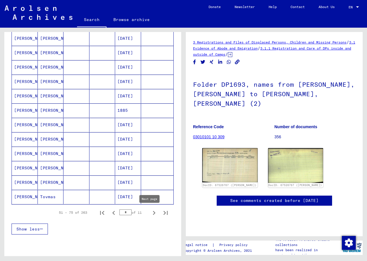
click at [150, 214] on icon "Next page" at bounding box center [154, 213] width 8 height 8
type input "*"
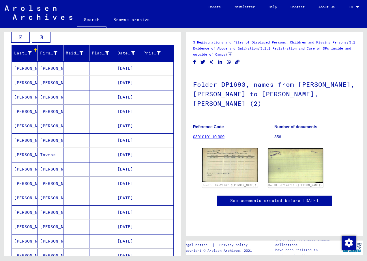
scroll to position [29, 0]
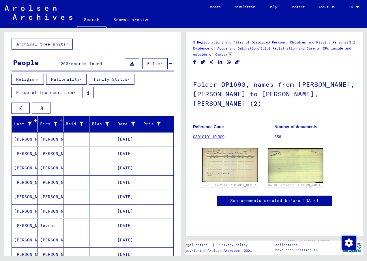
click at [44, 123] on div "First Name" at bounding box center [49, 124] width 18 height 6
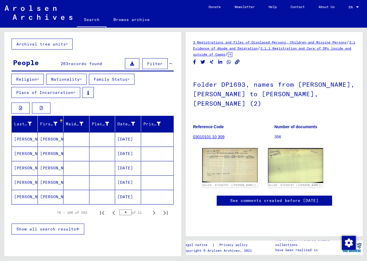
click at [51, 229] on span "Show all search results" at bounding box center [46, 229] width 60 height 5
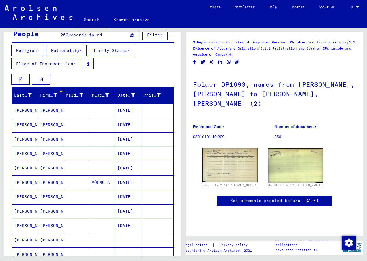
scroll to position [0, 0]
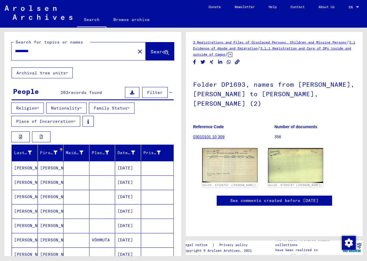
click at [130, 92] on icon at bounding box center [132, 93] width 4 height 4
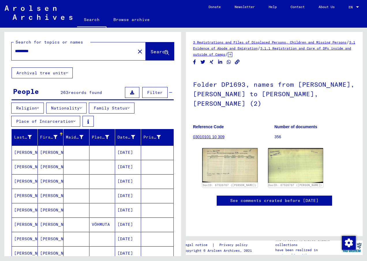
click at [46, 55] on div "*********" at bounding box center [72, 51] width 120 height 13
click at [40, 51] on input "*********" at bounding box center [73, 51] width 117 height 6
type input "*"
click at [23, 48] on input "text" at bounding box center [73, 51] width 117 height 6
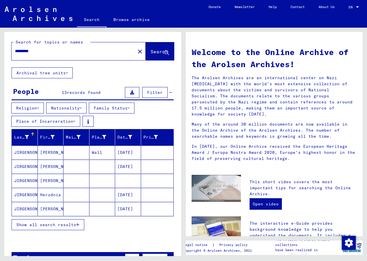
click at [46, 226] on span "Show all search results" at bounding box center [46, 224] width 60 height 5
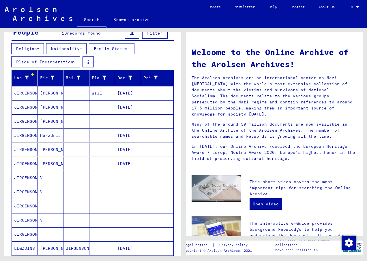
scroll to position [86, 0]
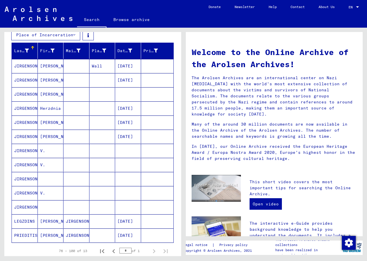
click at [20, 135] on mat-cell "JIRGENSON" at bounding box center [25, 137] width 26 height 14
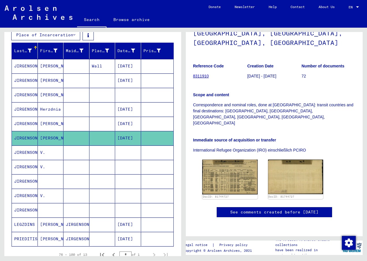
scroll to position [115, 0]
click at [223, 159] on img at bounding box center [230, 177] width 58 height 37
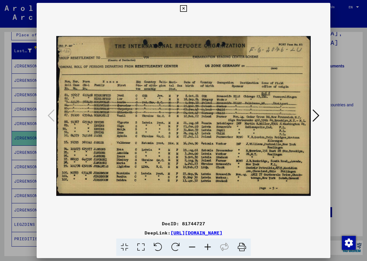
click at [183, 8] on icon at bounding box center [183, 8] width 7 height 7
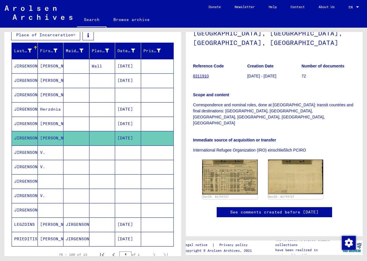
click at [25, 223] on mat-cell "LEGZDINS" at bounding box center [25, 225] width 26 height 14
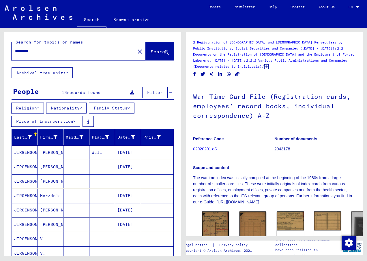
drag, startPoint x: 42, startPoint y: 49, endPoint x: -1, endPoint y: 46, distance: 43.1
click at [0, 46] on html "Search Browse archive Donate Newsletter Help Contact About Us Search Browse arc…" at bounding box center [183, 130] width 367 height 261
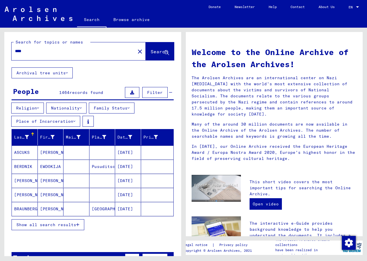
click at [44, 53] on input "****" at bounding box center [71, 51] width 113 height 6
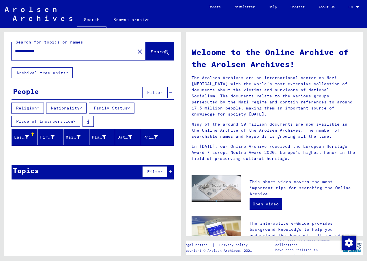
drag, startPoint x: 52, startPoint y: 51, endPoint x: -1, endPoint y: 45, distance: 53.4
click at [0, 45] on html "**********" at bounding box center [183, 130] width 367 height 261
click at [35, 51] on input "**********" at bounding box center [71, 51] width 113 height 6
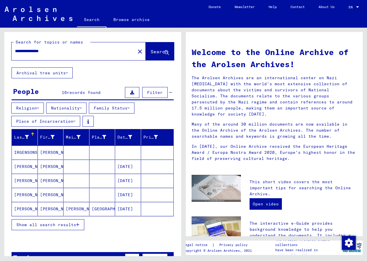
click at [46, 225] on span "Show all search results" at bounding box center [46, 224] width 60 height 5
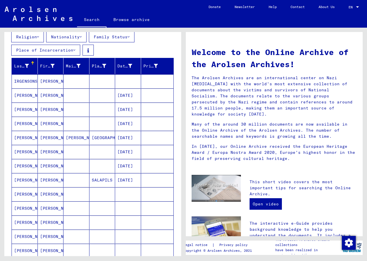
scroll to position [86, 0]
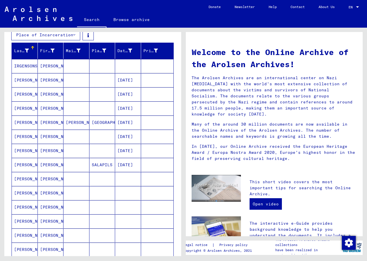
click at [21, 121] on mat-cell "[PERSON_NAME]" at bounding box center [25, 123] width 26 height 14
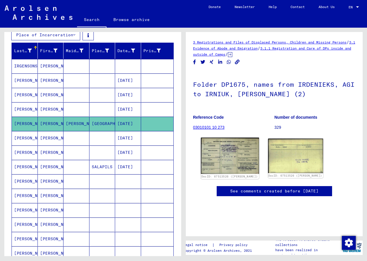
click at [227, 155] on img at bounding box center [230, 156] width 58 height 36
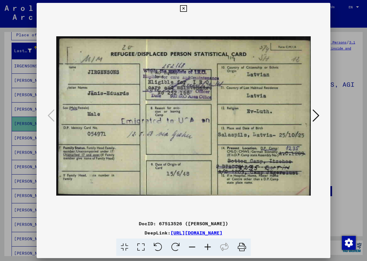
click at [182, 6] on icon at bounding box center [183, 8] width 7 height 7
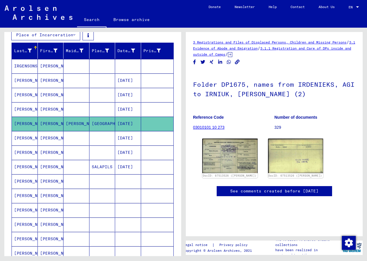
click at [23, 152] on mat-cell "[PERSON_NAME]" at bounding box center [25, 153] width 26 height 14
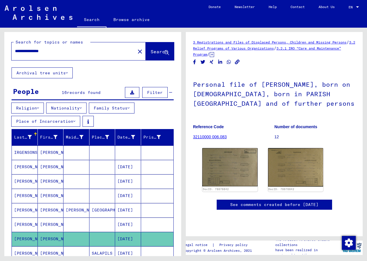
drag, startPoint x: 27, startPoint y: 52, endPoint x: 4, endPoint y: 49, distance: 23.8
click at [4, 49] on div "**********" at bounding box center [91, 142] width 183 height 229
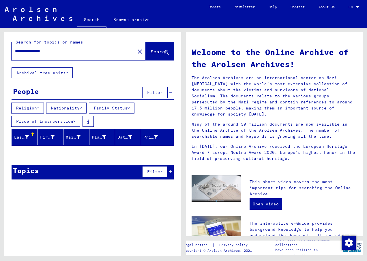
click at [37, 52] on input "**********" at bounding box center [71, 51] width 113 height 6
click at [60, 52] on input "**********" at bounding box center [71, 51] width 113 height 6
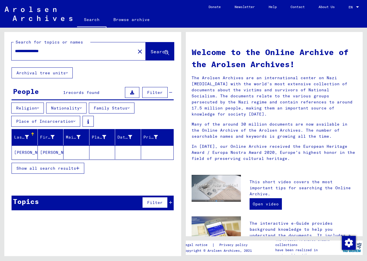
click at [24, 153] on mat-cell "[PERSON_NAME]" at bounding box center [25, 153] width 26 height 14
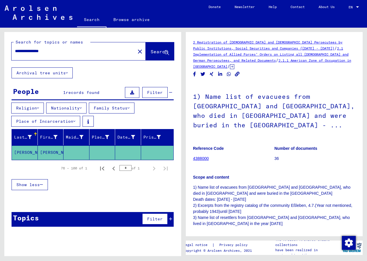
drag, startPoint x: 56, startPoint y: 51, endPoint x: 48, endPoint y: 52, distance: 8.7
click at [48, 52] on input "**********" at bounding box center [73, 51] width 117 height 6
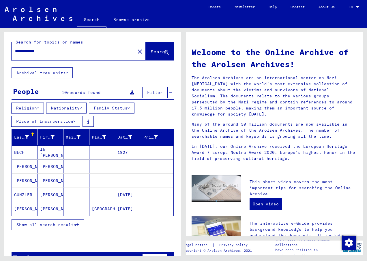
click at [41, 224] on span "Show all search results" at bounding box center [46, 224] width 60 height 5
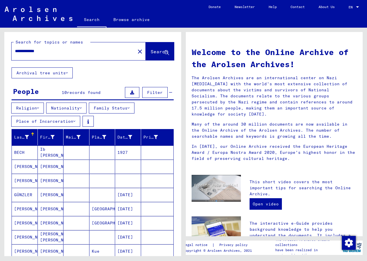
click at [36, 51] on input "**********" at bounding box center [71, 51] width 113 height 6
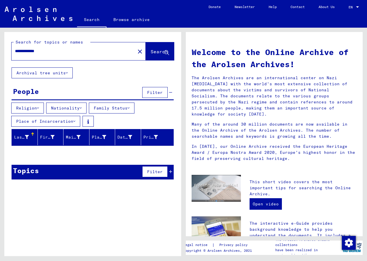
drag, startPoint x: 49, startPoint y: 53, endPoint x: -1, endPoint y: 56, distance: 50.5
click at [0, 56] on html "**********" at bounding box center [183, 130] width 367 height 261
click at [37, 50] on input "**********" at bounding box center [71, 51] width 113 height 6
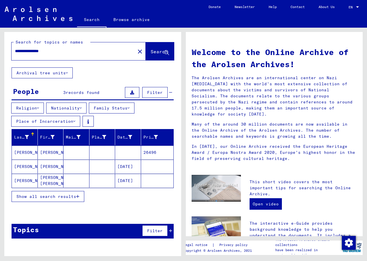
click at [36, 197] on span "Show all search results" at bounding box center [46, 196] width 60 height 5
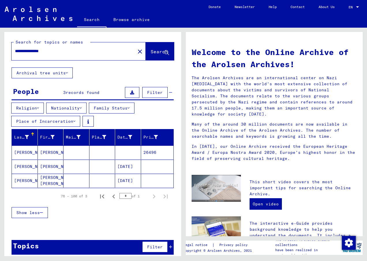
click at [25, 151] on mat-cell "[PERSON_NAME]" at bounding box center [25, 153] width 26 height 14
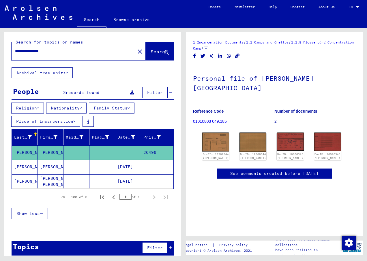
click at [24, 183] on mat-cell "[PERSON_NAME]" at bounding box center [25, 181] width 26 height 14
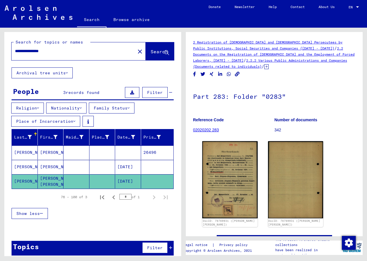
click at [25, 181] on mat-cell "[PERSON_NAME]" at bounding box center [25, 181] width 26 height 14
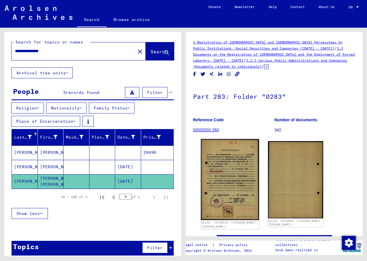
click at [230, 171] on img at bounding box center [230, 179] width 58 height 81
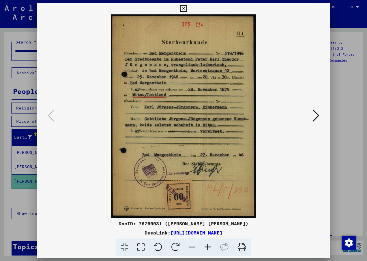
click at [184, 9] on icon at bounding box center [183, 8] width 7 height 7
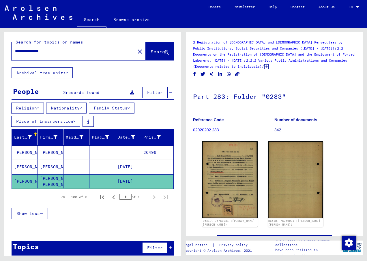
drag, startPoint x: 62, startPoint y: 51, endPoint x: -1, endPoint y: 54, distance: 63.2
click at [0, 54] on html "**********" at bounding box center [183, 130] width 367 height 261
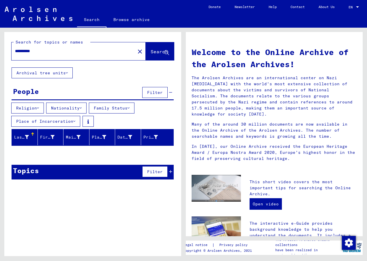
click at [53, 52] on input "**********" at bounding box center [71, 51] width 113 height 6
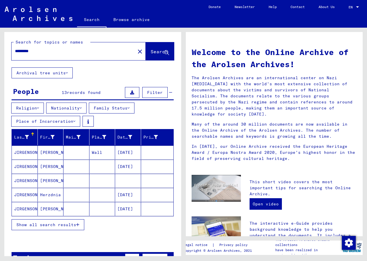
click at [44, 225] on span "Show all search results" at bounding box center [46, 224] width 60 height 5
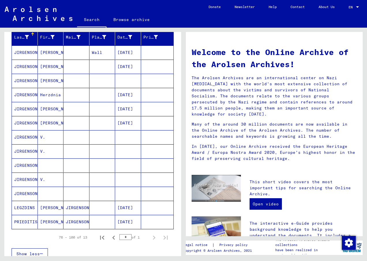
scroll to position [144, 0]
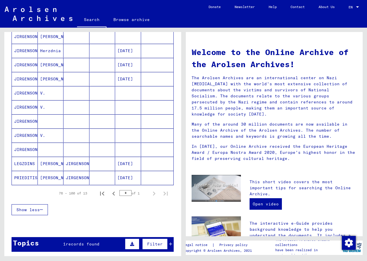
click at [22, 179] on mat-cell "PRIEDITIS" at bounding box center [25, 178] width 26 height 14
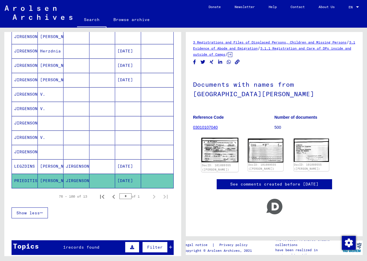
click at [218, 148] on img at bounding box center [219, 150] width 37 height 25
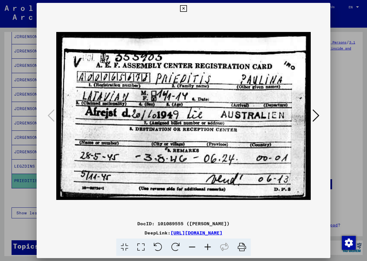
click at [184, 10] on icon at bounding box center [183, 8] width 7 height 7
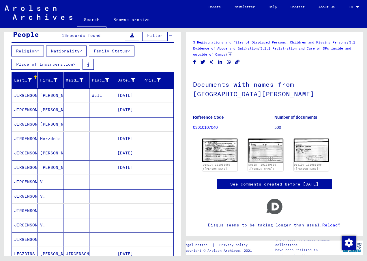
scroll to position [0, 0]
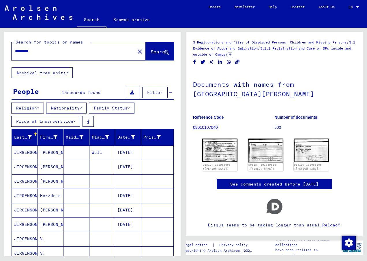
drag, startPoint x: 50, startPoint y: 52, endPoint x: -1, endPoint y: 45, distance: 51.2
click at [0, 45] on html "Search Browse archive Donate Newsletter Help Contact About Us Search Browse arc…" at bounding box center [183, 130] width 367 height 261
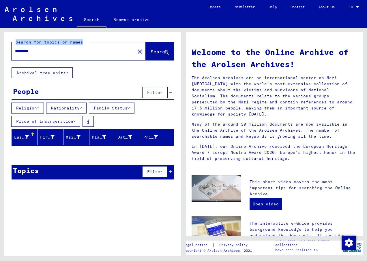
drag, startPoint x: 51, startPoint y: 54, endPoint x: -1, endPoint y: 49, distance: 52.7
click at [0, 49] on html "Search Browse archive Donate Newsletter Help Contact About Us Search Browse arc…" at bounding box center [183, 130] width 367 height 261
drag, startPoint x: -1, startPoint y: 49, endPoint x: 49, endPoint y: 52, distance: 50.0
click at [49, 52] on input "*********" at bounding box center [71, 51] width 113 height 6
type input "*"
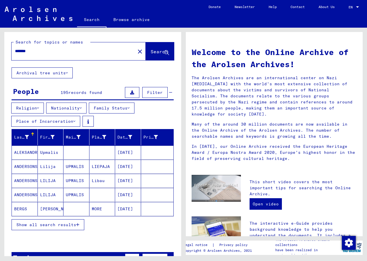
drag, startPoint x: 47, startPoint y: 54, endPoint x: 10, endPoint y: 51, distance: 37.3
click at [10, 51] on div "Search for topics or names ******* close Search" at bounding box center [92, 49] width 177 height 35
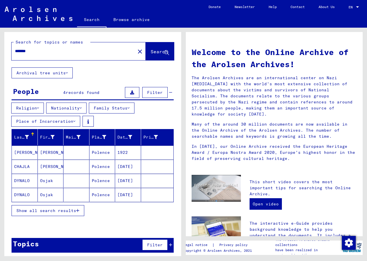
click at [35, 206] on button "Show all search results" at bounding box center [48, 210] width 73 height 11
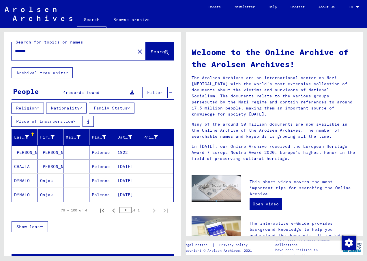
drag, startPoint x: 33, startPoint y: 52, endPoint x: 2, endPoint y: 44, distance: 32.0
click at [2, 44] on div "Search for topics or names ******* close Search Archival tree units People 4 re…" at bounding box center [91, 142] width 183 height 229
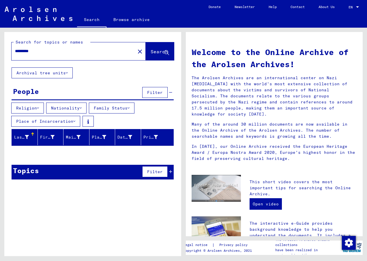
drag, startPoint x: 45, startPoint y: 48, endPoint x: 3, endPoint y: 48, distance: 41.8
click at [3, 48] on div "Search for topics or names ********* close Search Archival tree units People Fi…" at bounding box center [91, 142] width 183 height 229
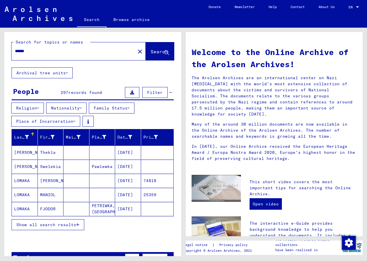
click at [42, 225] on span "Show all search results" at bounding box center [46, 224] width 60 height 5
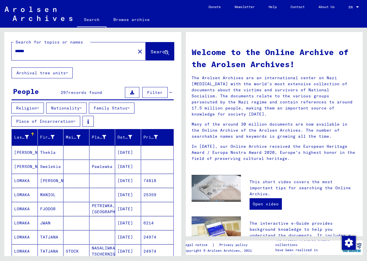
click at [34, 51] on input "******" at bounding box center [71, 51] width 113 height 6
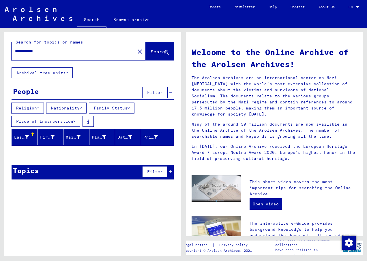
drag, startPoint x: 52, startPoint y: 51, endPoint x: -1, endPoint y: 50, distance: 52.8
click at [0, 50] on html "**********" at bounding box center [183, 130] width 367 height 261
type input "********"
click at [37, 73] on button "Archival tree units" at bounding box center [42, 72] width 61 height 11
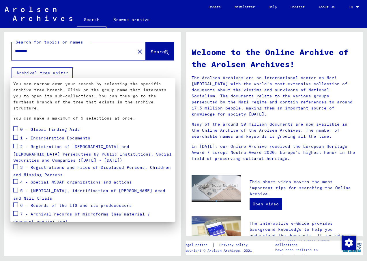
scroll to position [54, 0]
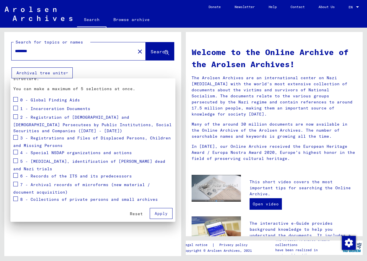
click at [131, 215] on span "Reset" at bounding box center [136, 213] width 13 height 5
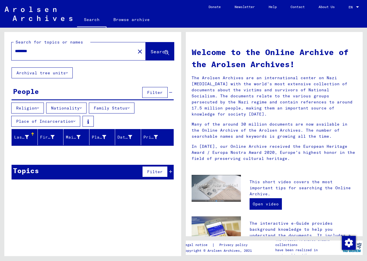
click at [136, 49] on mat-icon "close" at bounding box center [139, 51] width 7 height 7
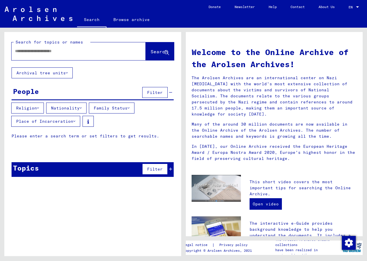
click at [0, 96] on div "Search for topics or names Search Archival tree units People Filter Religion Na…" at bounding box center [91, 142] width 183 height 229
click at [29, 55] on div at bounding box center [70, 51] width 117 height 13
click at [27, 45] on div "Search for topics or names" at bounding box center [52, 42] width 77 height 6
click at [28, 50] on div at bounding box center [70, 51] width 117 height 13
click at [28, 50] on input "text" at bounding box center [71, 51] width 113 height 6
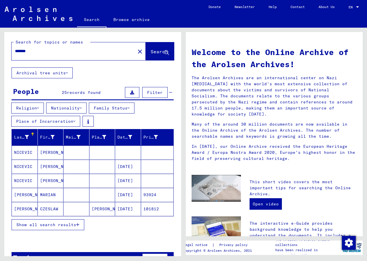
click at [28, 222] on span "Show all search results" at bounding box center [46, 224] width 60 height 5
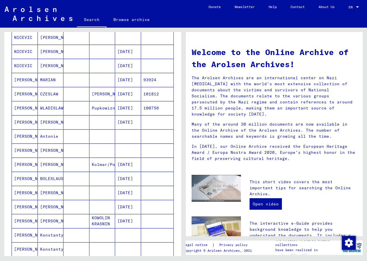
scroll to position [115, 0]
click at [26, 66] on mat-cell "NICEVIC" at bounding box center [25, 66] width 26 height 14
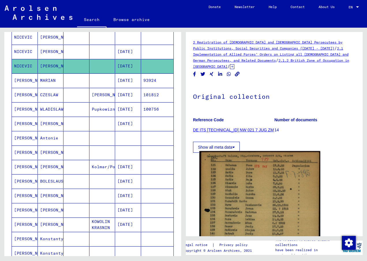
click at [262, 183] on img at bounding box center [259, 232] width 121 height 162
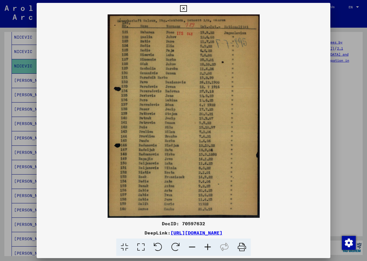
click at [186, 6] on icon at bounding box center [183, 8] width 7 height 7
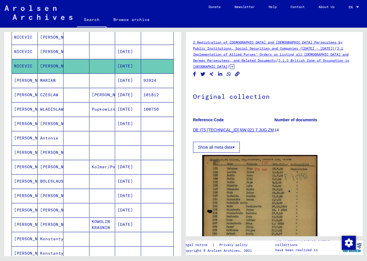
click at [24, 49] on mat-cell "NICEVIC" at bounding box center [25, 52] width 26 height 14
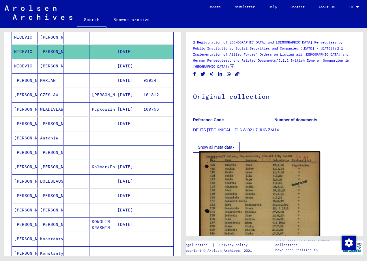
click at [250, 190] on img at bounding box center [259, 232] width 121 height 163
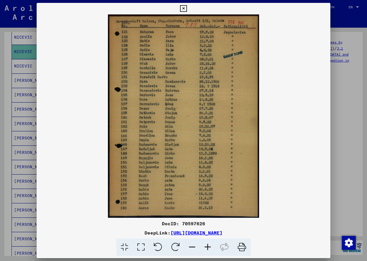
click at [183, 8] on icon at bounding box center [183, 8] width 7 height 7
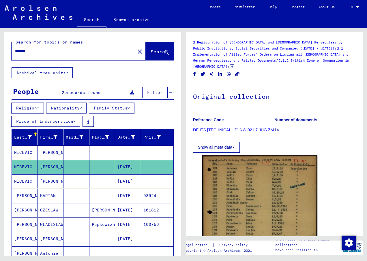
click at [38, 48] on div "*******" at bounding box center [72, 51] width 120 height 13
drag, startPoint x: 37, startPoint y: 50, endPoint x: 5, endPoint y: 48, distance: 32.0
click at [5, 48] on div "Search for topics or names ******* close Search" at bounding box center [92, 49] width 177 height 35
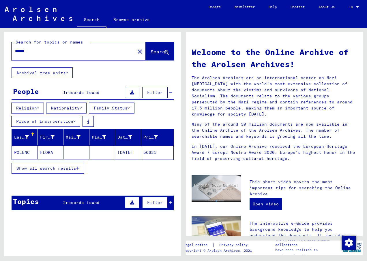
click at [34, 51] on input "******" at bounding box center [71, 51] width 113 height 6
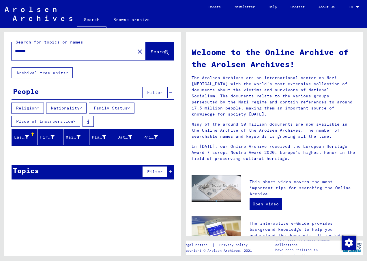
click at [35, 52] on input "*******" at bounding box center [71, 51] width 113 height 6
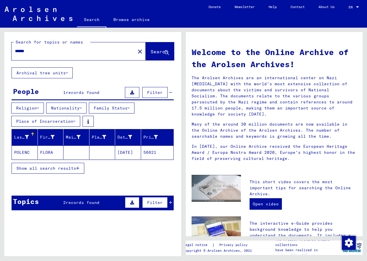
click at [18, 152] on mat-cell "POLENC" at bounding box center [25, 153] width 26 height 14
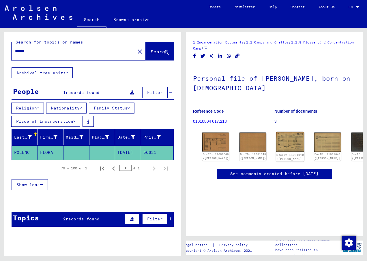
click at [276, 137] on img at bounding box center [290, 142] width 28 height 20
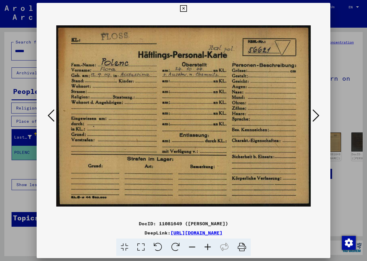
click at [314, 117] on icon at bounding box center [315, 116] width 7 height 14
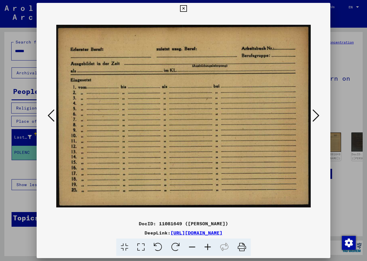
click at [314, 117] on icon at bounding box center [315, 116] width 7 height 14
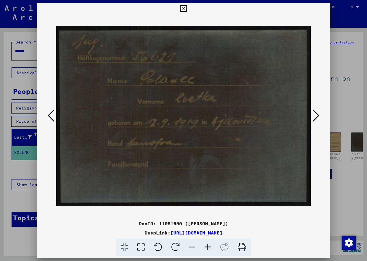
click at [314, 117] on icon at bounding box center [315, 116] width 7 height 14
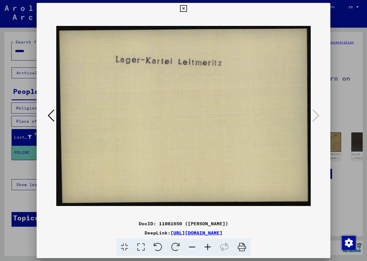
click at [51, 114] on icon at bounding box center [51, 116] width 7 height 14
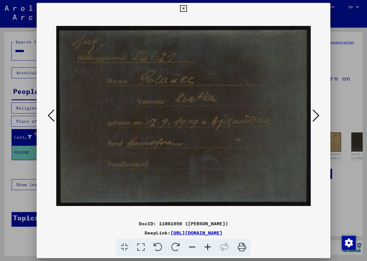
click at [51, 114] on icon at bounding box center [51, 116] width 7 height 14
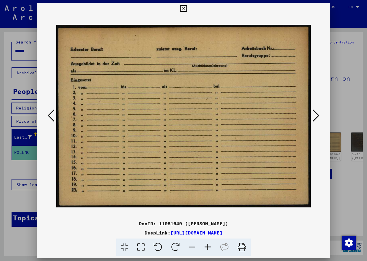
click at [51, 114] on icon at bounding box center [51, 116] width 7 height 14
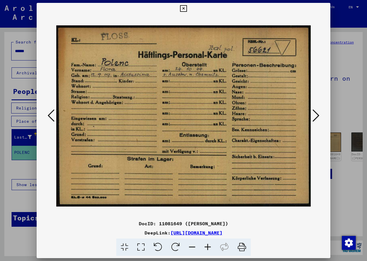
click at [51, 114] on icon at bounding box center [51, 116] width 7 height 14
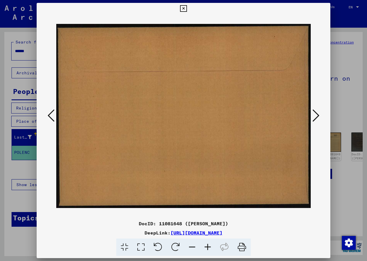
click at [51, 114] on icon at bounding box center [51, 116] width 7 height 14
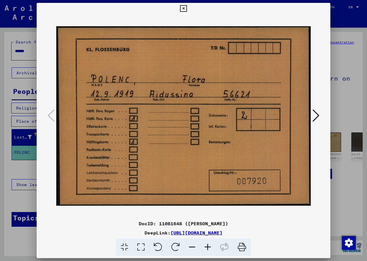
click at [183, 8] on icon at bounding box center [183, 8] width 7 height 7
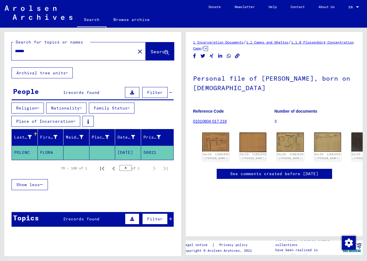
click at [33, 52] on input "******" at bounding box center [73, 51] width 117 height 6
drag, startPoint x: 33, startPoint y: 52, endPoint x: -1, endPoint y: 52, distance: 34.0
click at [0, 52] on html "Search Browse archive Donate Newsletter Help Contact About Us Search Browse arc…" at bounding box center [183, 130] width 367 height 261
paste input "*******"
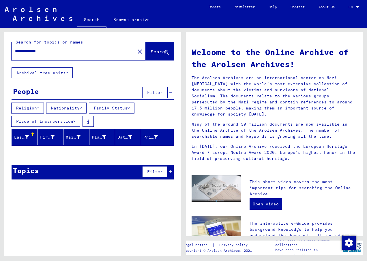
click at [32, 52] on input "**********" at bounding box center [71, 51] width 113 height 6
click at [162, 52] on span "Search" at bounding box center [158, 52] width 17 height 6
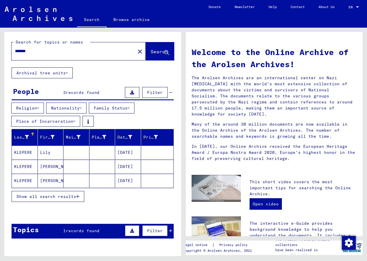
click at [20, 180] on mat-cell "KLEPERE" at bounding box center [25, 181] width 26 height 14
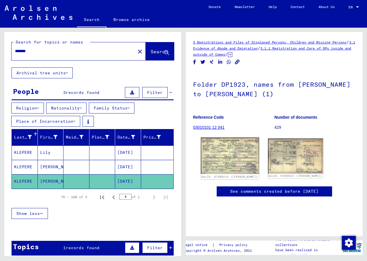
click at [236, 160] on img at bounding box center [230, 156] width 58 height 36
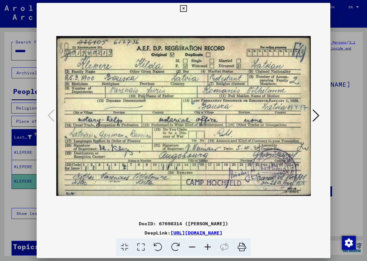
click at [183, 8] on icon at bounding box center [183, 8] width 7 height 7
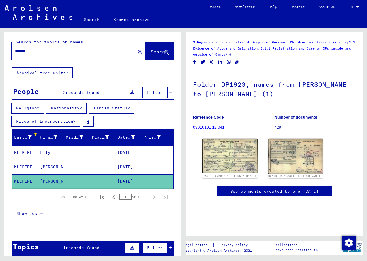
click at [20, 149] on mat-cell "KLEPERE" at bounding box center [25, 153] width 26 height 14
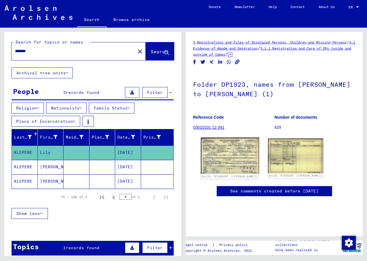
click at [222, 155] on img at bounding box center [230, 156] width 58 height 36
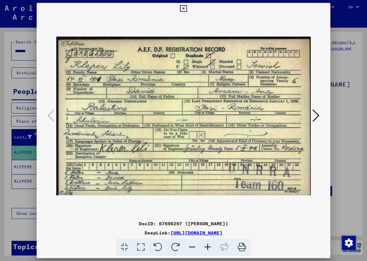
click at [182, 8] on icon at bounding box center [183, 8] width 7 height 7
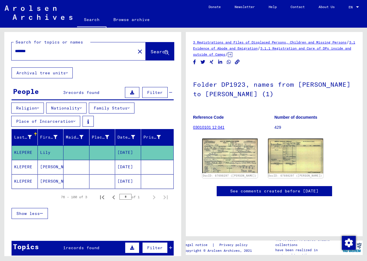
drag, startPoint x: 39, startPoint y: 51, endPoint x: 14, endPoint y: 51, distance: 24.8
click at [14, 51] on div "*******" at bounding box center [72, 51] width 120 height 13
type input "*******"
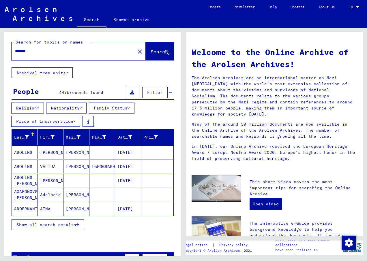
click at [29, 224] on span "Show all search results" at bounding box center [46, 224] width 60 height 5
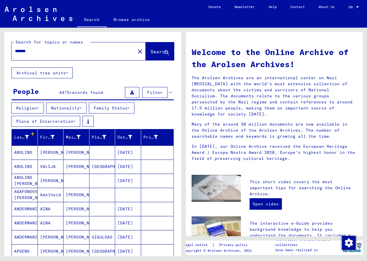
click at [59, 108] on button "Nationality" at bounding box center [66, 108] width 40 height 11
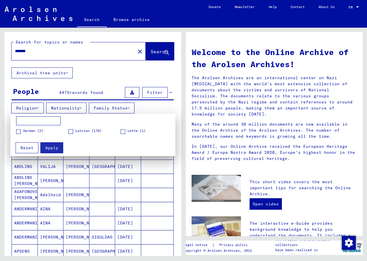
click at [69, 131] on span at bounding box center [70, 131] width 5 height 5
click at [56, 150] on span "Apply" at bounding box center [51, 147] width 13 height 5
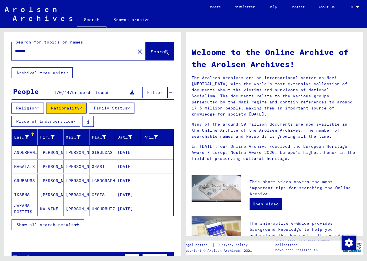
click at [35, 222] on span "Show all search results" at bounding box center [46, 224] width 60 height 5
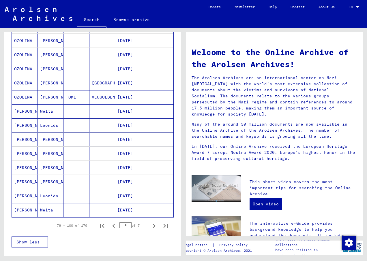
scroll to position [288, 0]
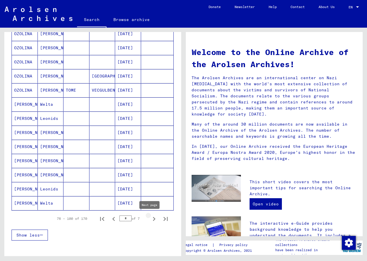
click at [150, 220] on icon "Next page" at bounding box center [154, 219] width 8 height 8
type input "*"
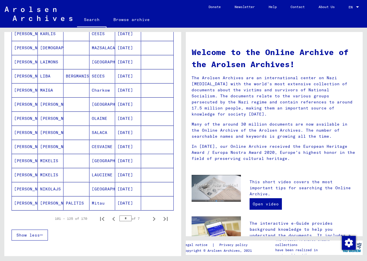
click at [42, 33] on mat-cell "KARLIS" at bounding box center [51, 34] width 26 height 14
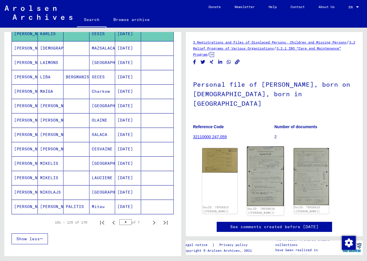
click at [265, 175] on img at bounding box center [265, 177] width 37 height 60
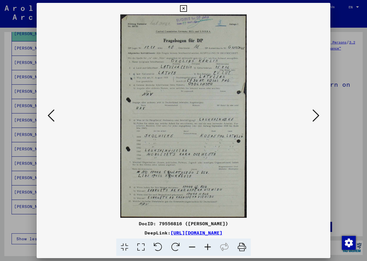
click at [208, 250] on icon at bounding box center [208, 248] width 16 height 18
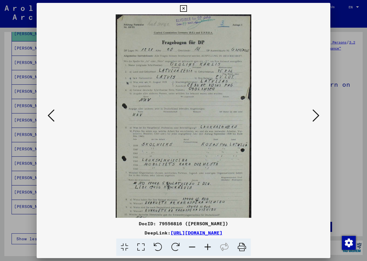
click at [160, 189] on img at bounding box center [183, 123] width 135 height 218
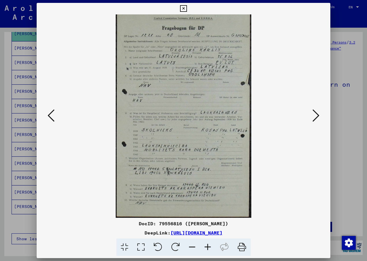
drag, startPoint x: 169, startPoint y: 157, endPoint x: 172, endPoint y: 115, distance: 42.7
click at [172, 115] on img at bounding box center [183, 109] width 135 height 218
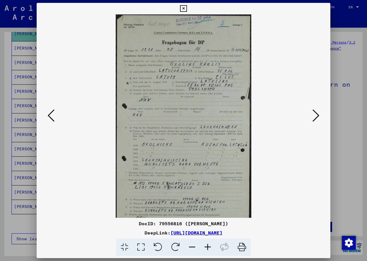
drag, startPoint x: 182, startPoint y: 103, endPoint x: 183, endPoint y: 135, distance: 32.3
click at [183, 135] on img at bounding box center [183, 123] width 135 height 218
click at [182, 7] on icon at bounding box center [183, 8] width 7 height 7
